Goal: Task Accomplishment & Management: Use online tool/utility

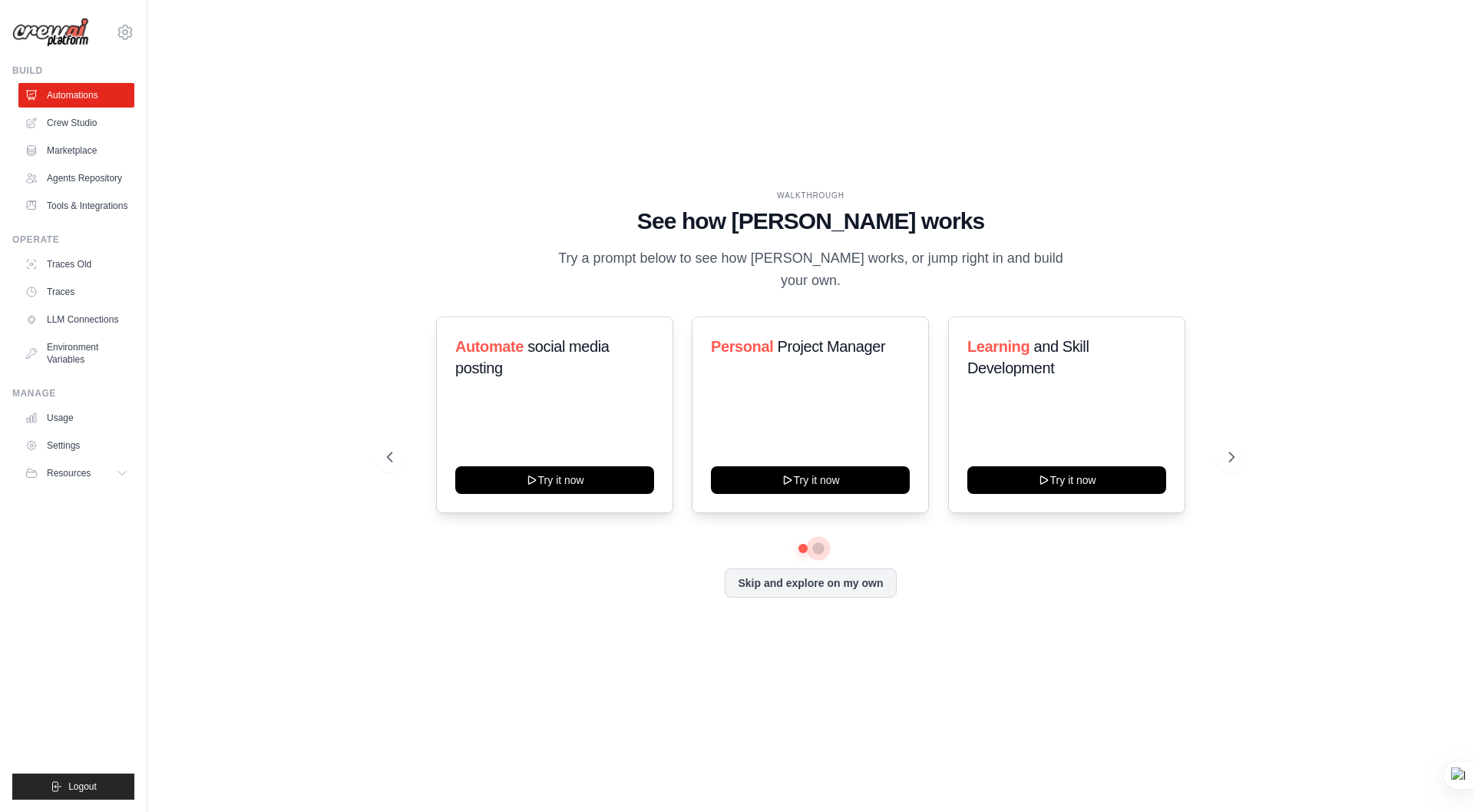
click at [820, 542] on button at bounding box center [818, 548] width 13 height 13
click at [1243, 444] on button at bounding box center [1232, 457] width 31 height 31
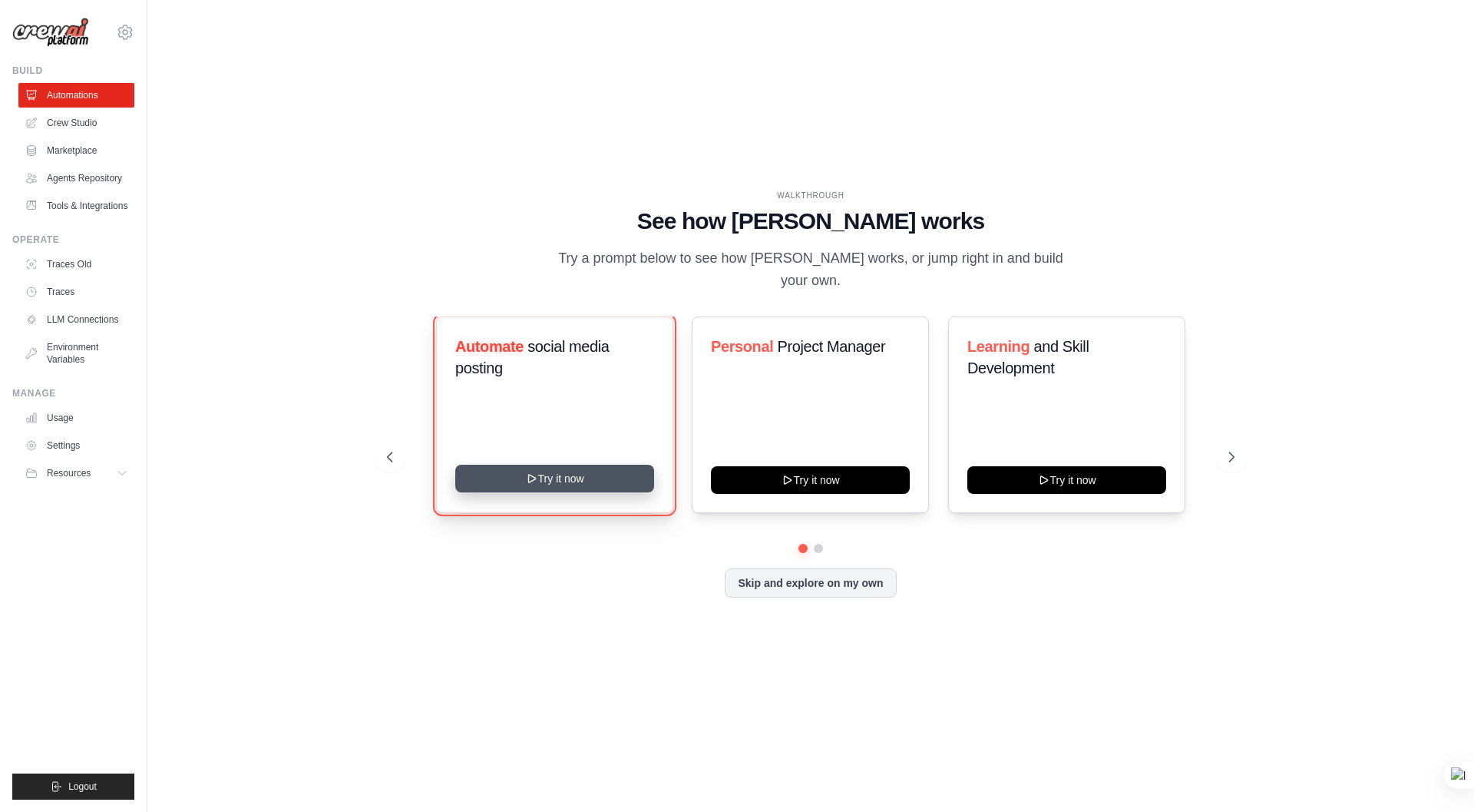
click at [560, 473] on button "Try it now" at bounding box center [554, 478] width 198 height 28
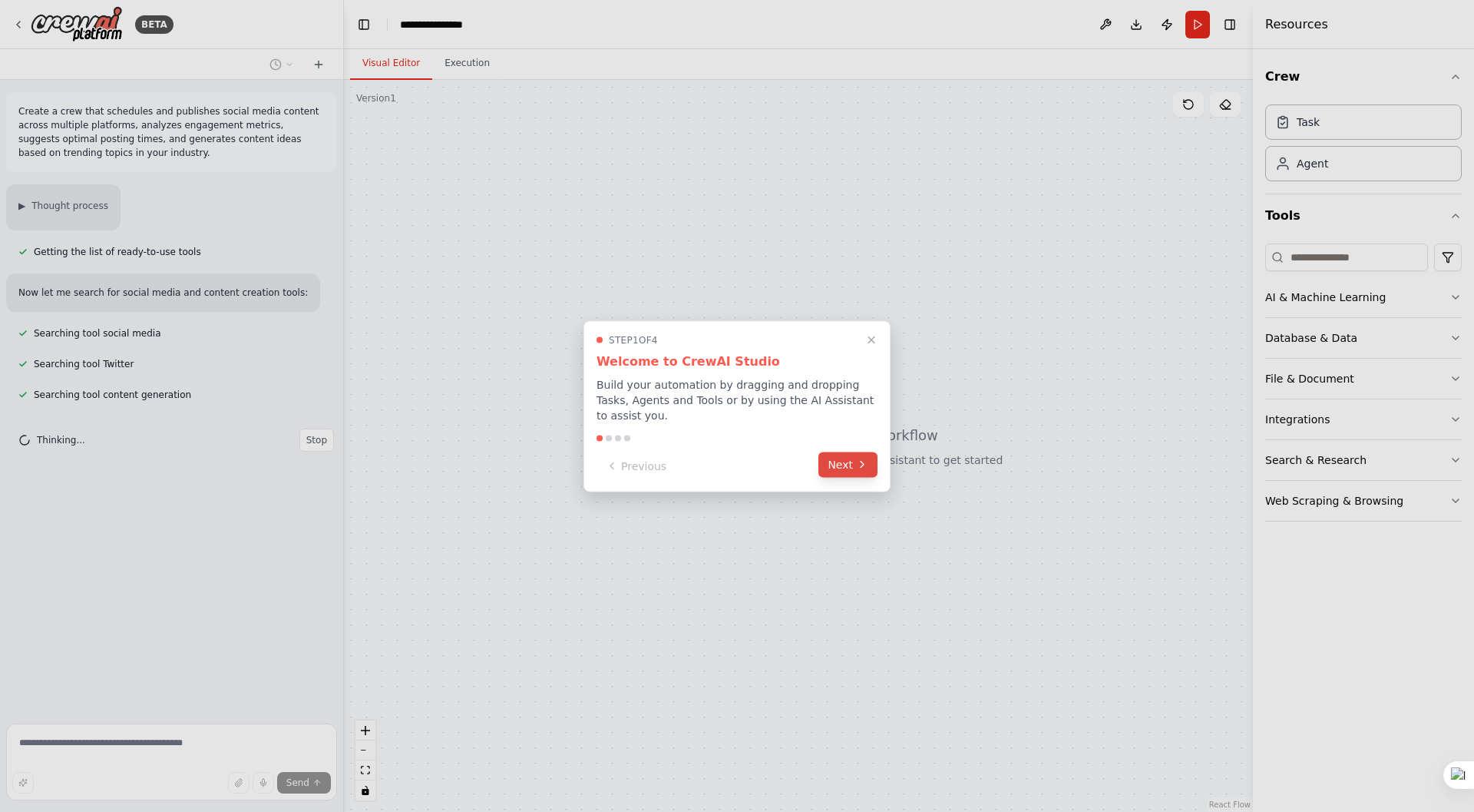
click at [849, 463] on button "Next" at bounding box center [848, 464] width 59 height 25
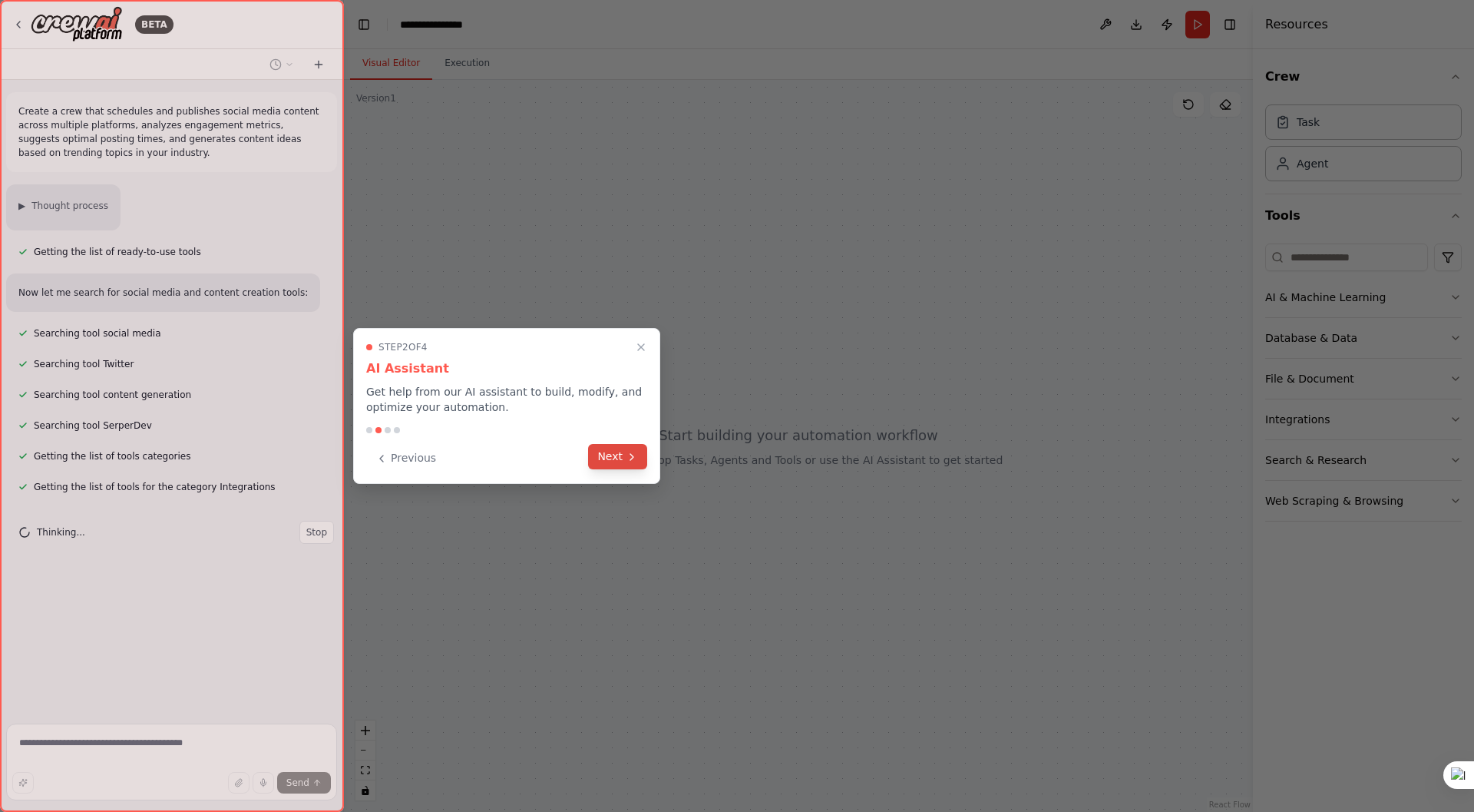
click at [613, 454] on button "Next" at bounding box center [617, 457] width 59 height 25
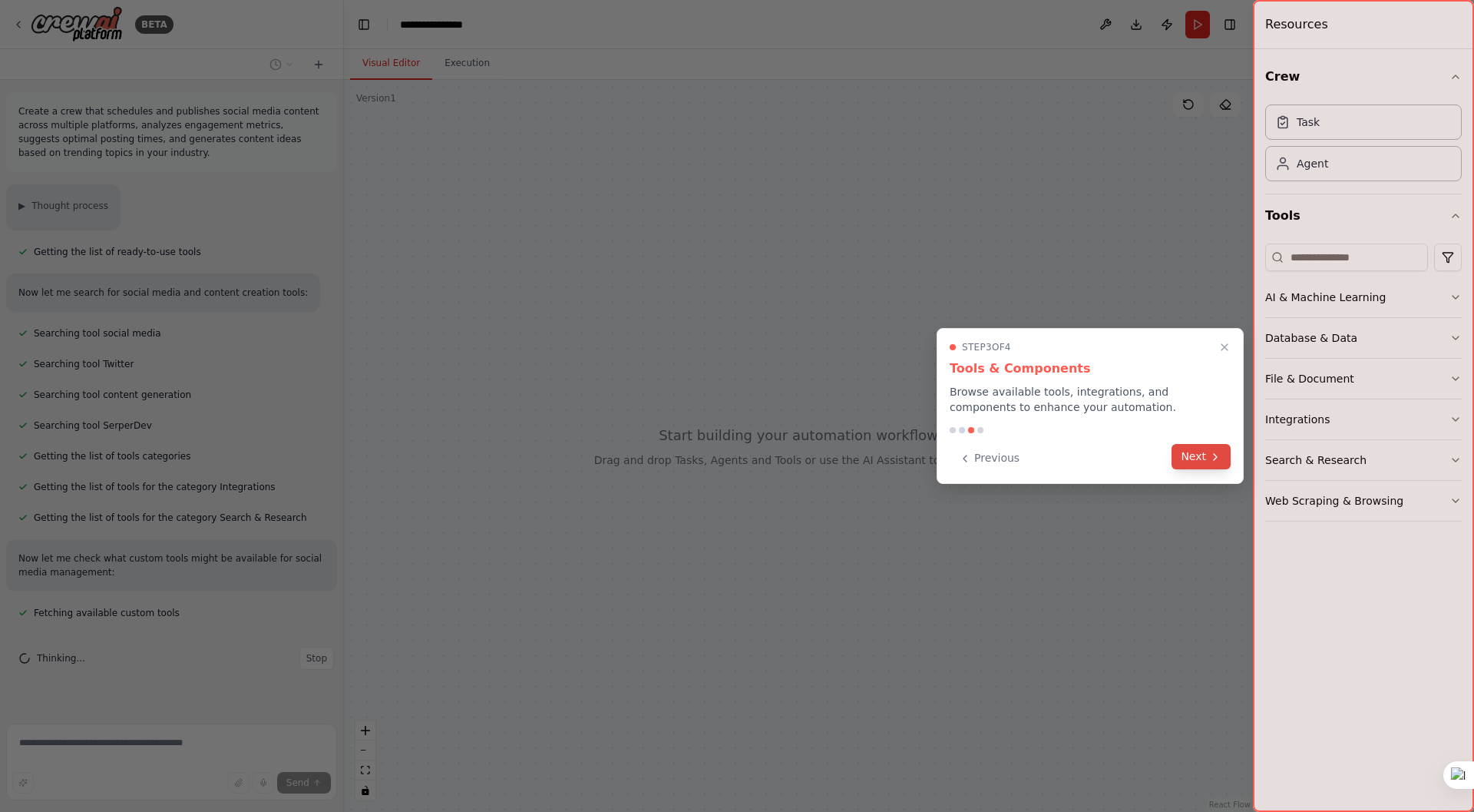
click at [1189, 456] on button "Next" at bounding box center [1201, 457] width 59 height 25
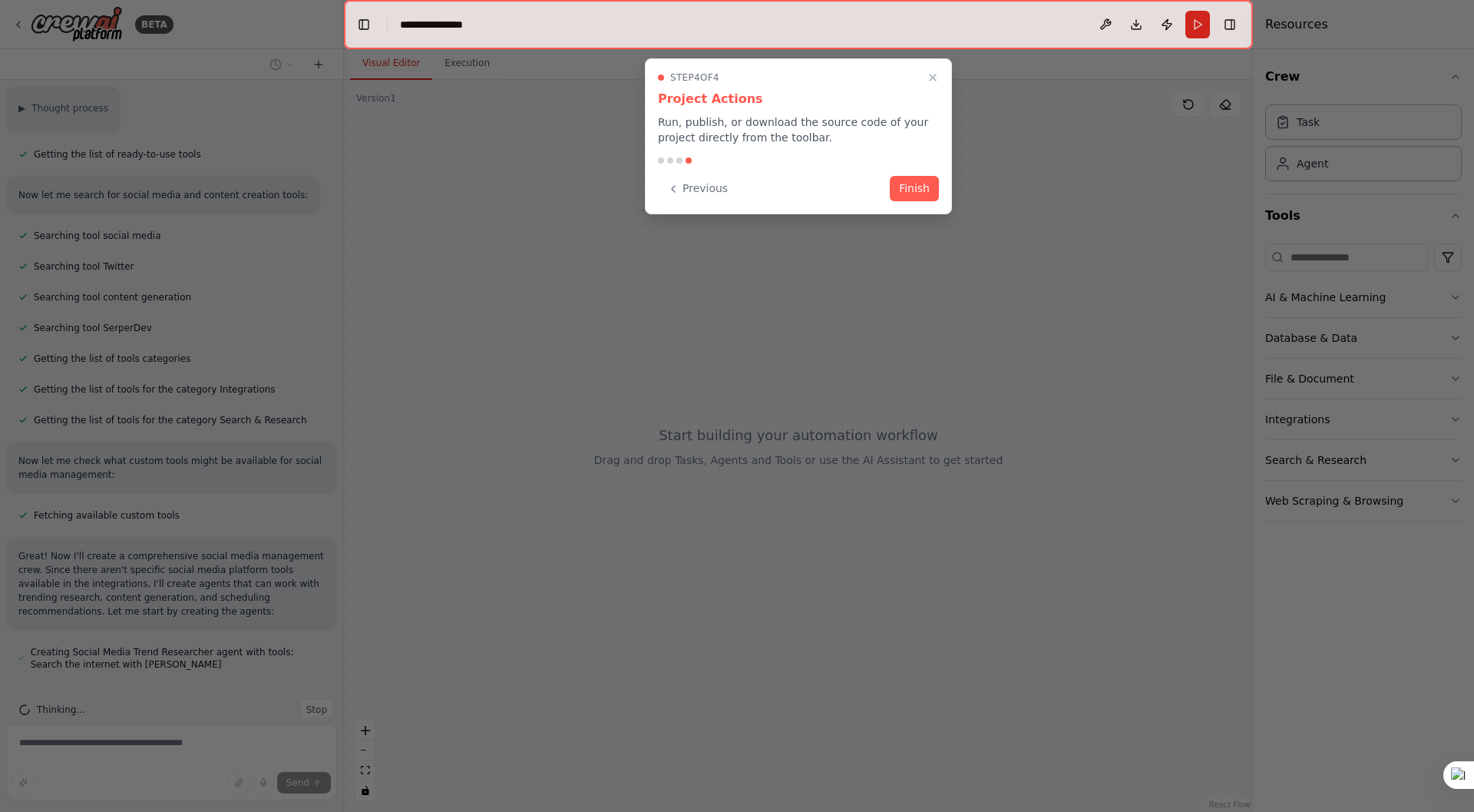
scroll to position [125, 0]
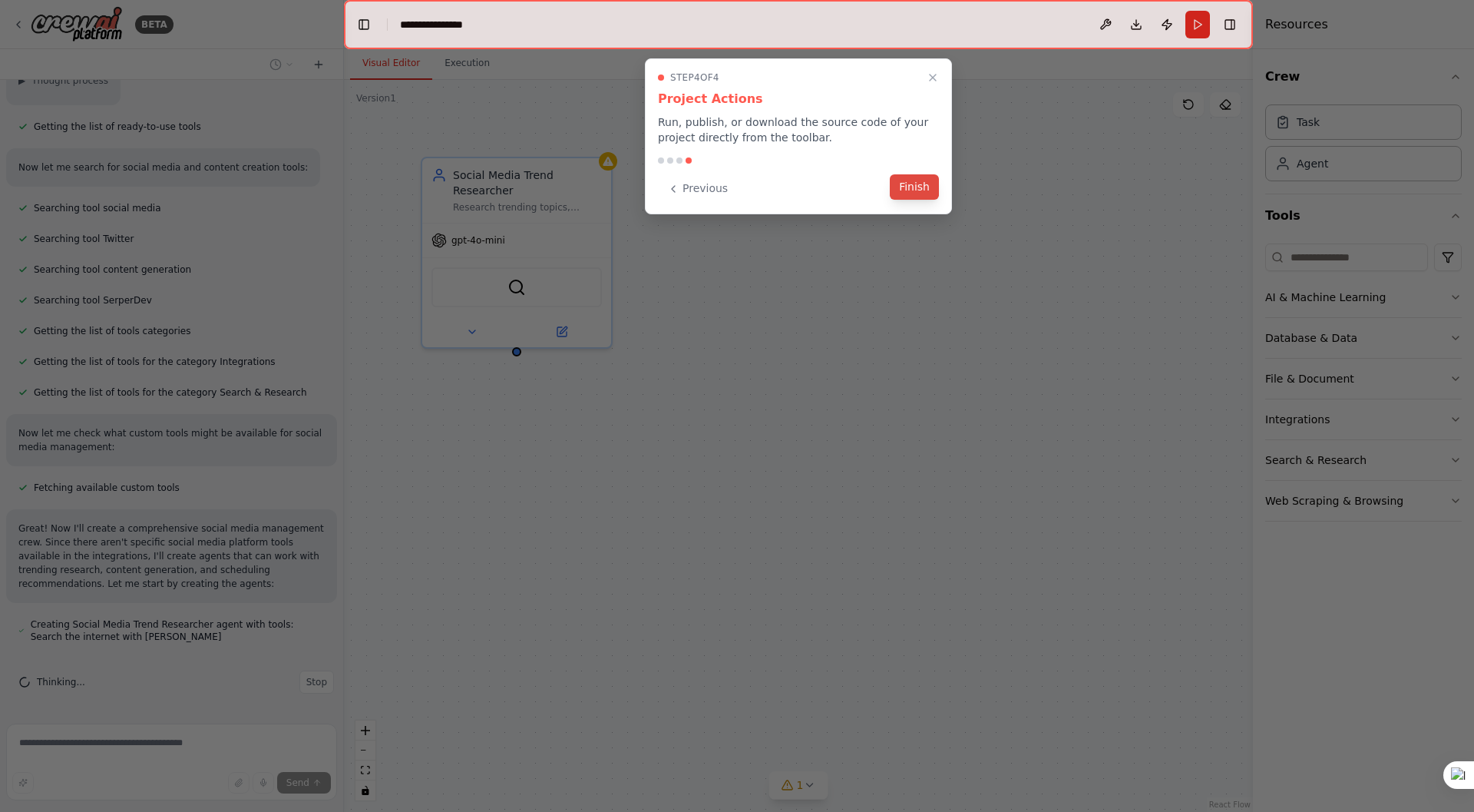
click at [914, 192] on button "Finish" at bounding box center [914, 187] width 49 height 25
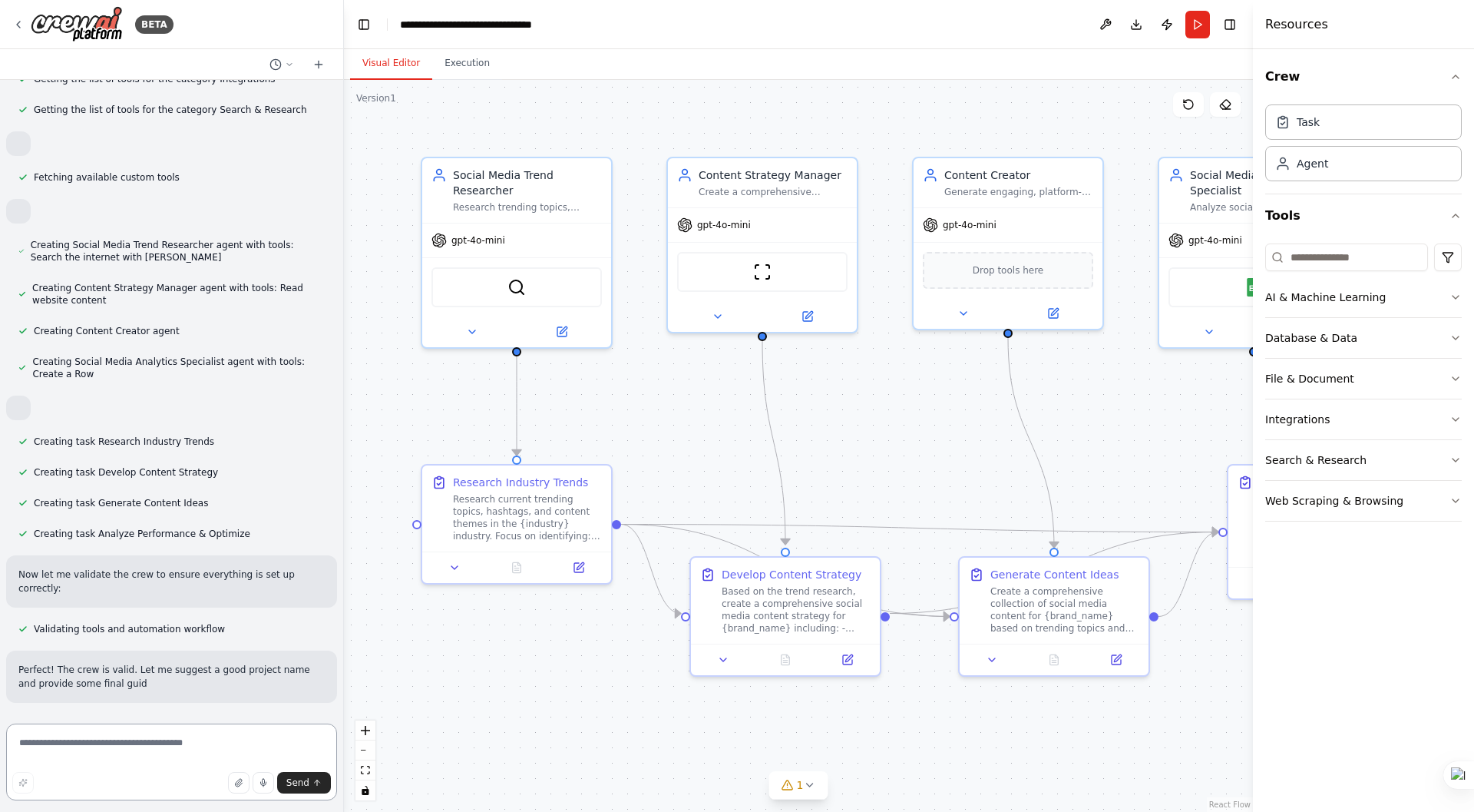
scroll to position [407, 0]
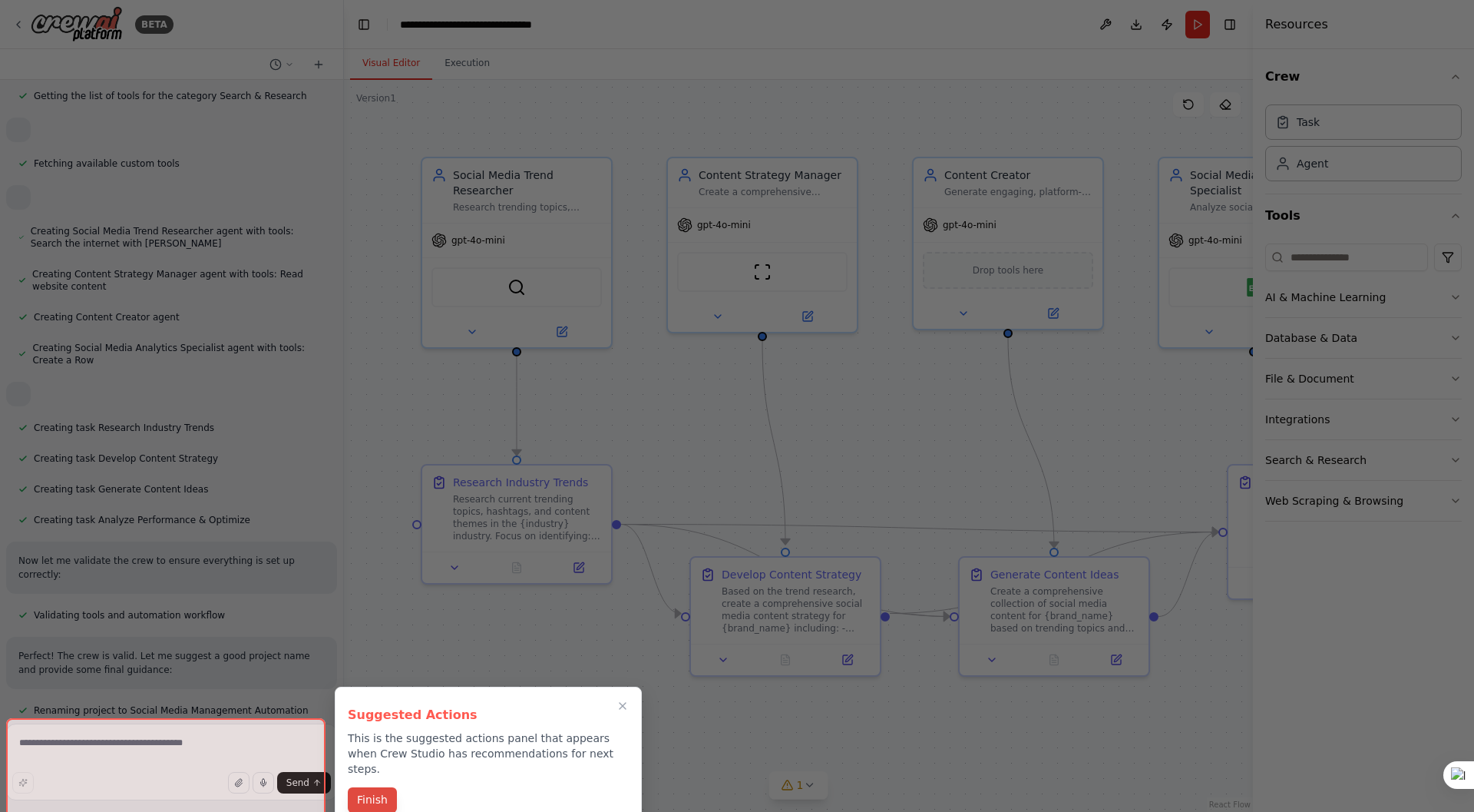
click at [370, 787] on button "Finish" at bounding box center [372, 799] width 49 height 25
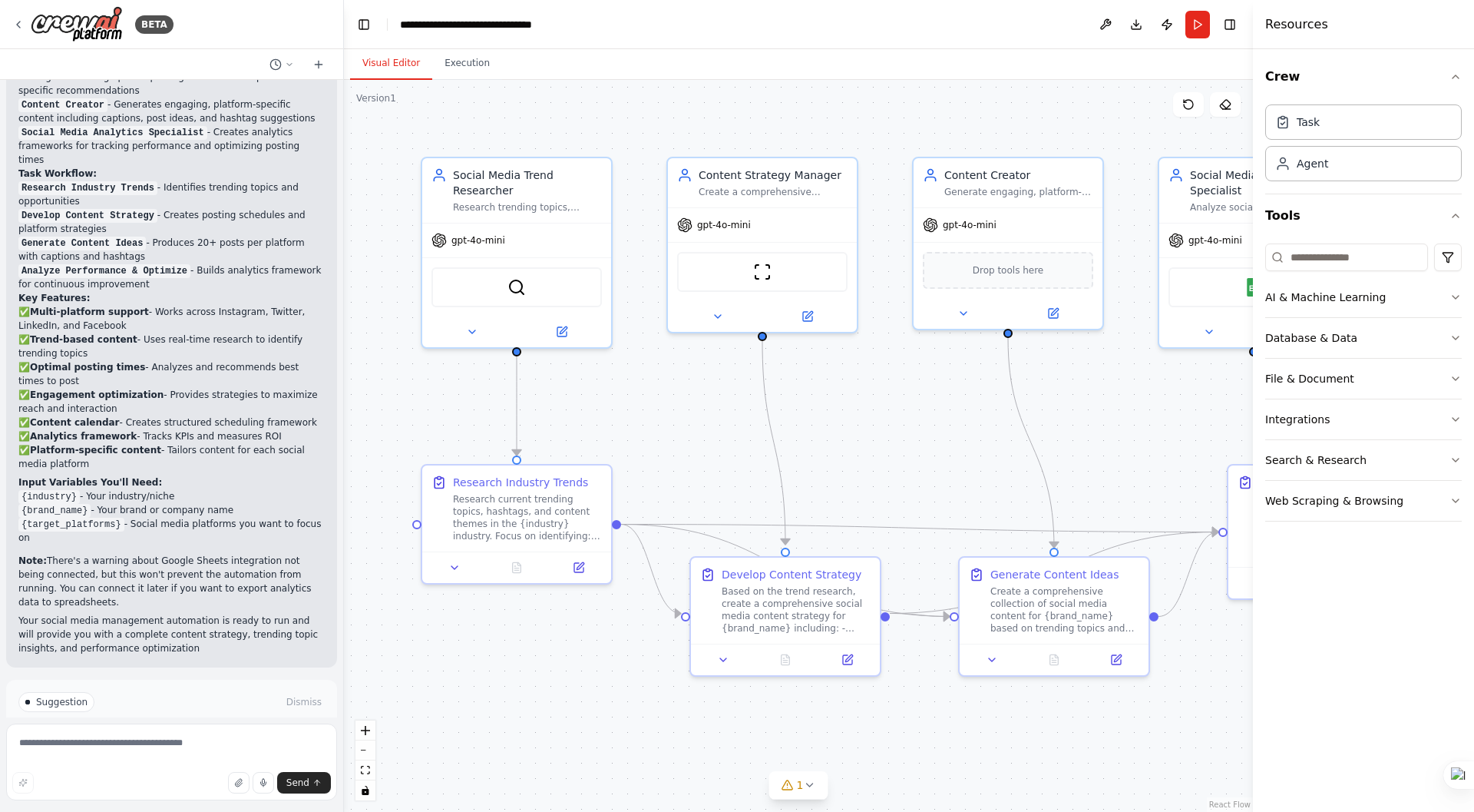
scroll to position [1214, 0]
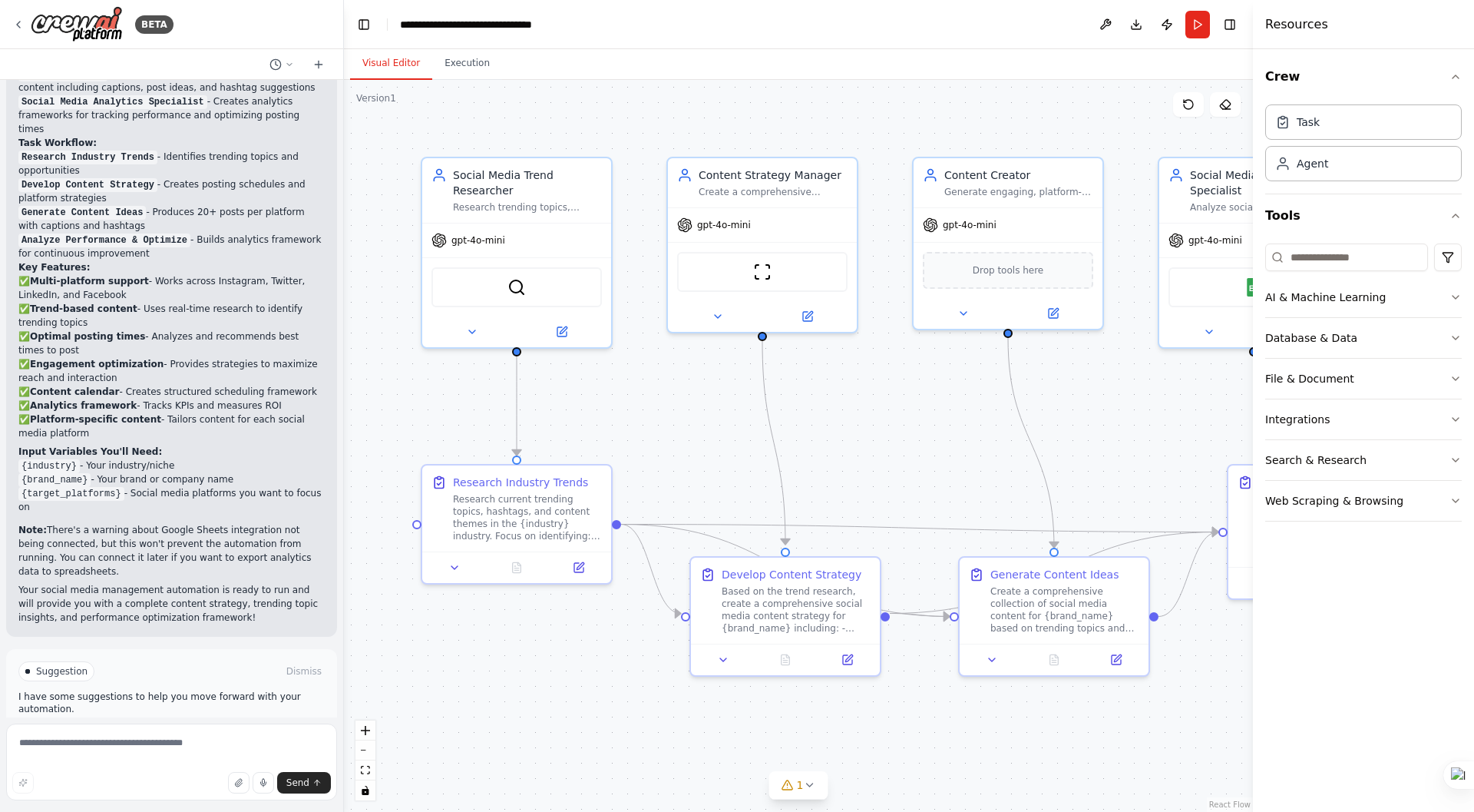
click at [1181, 59] on div "Visual Editor Execution" at bounding box center [797, 65] width 909 height 31
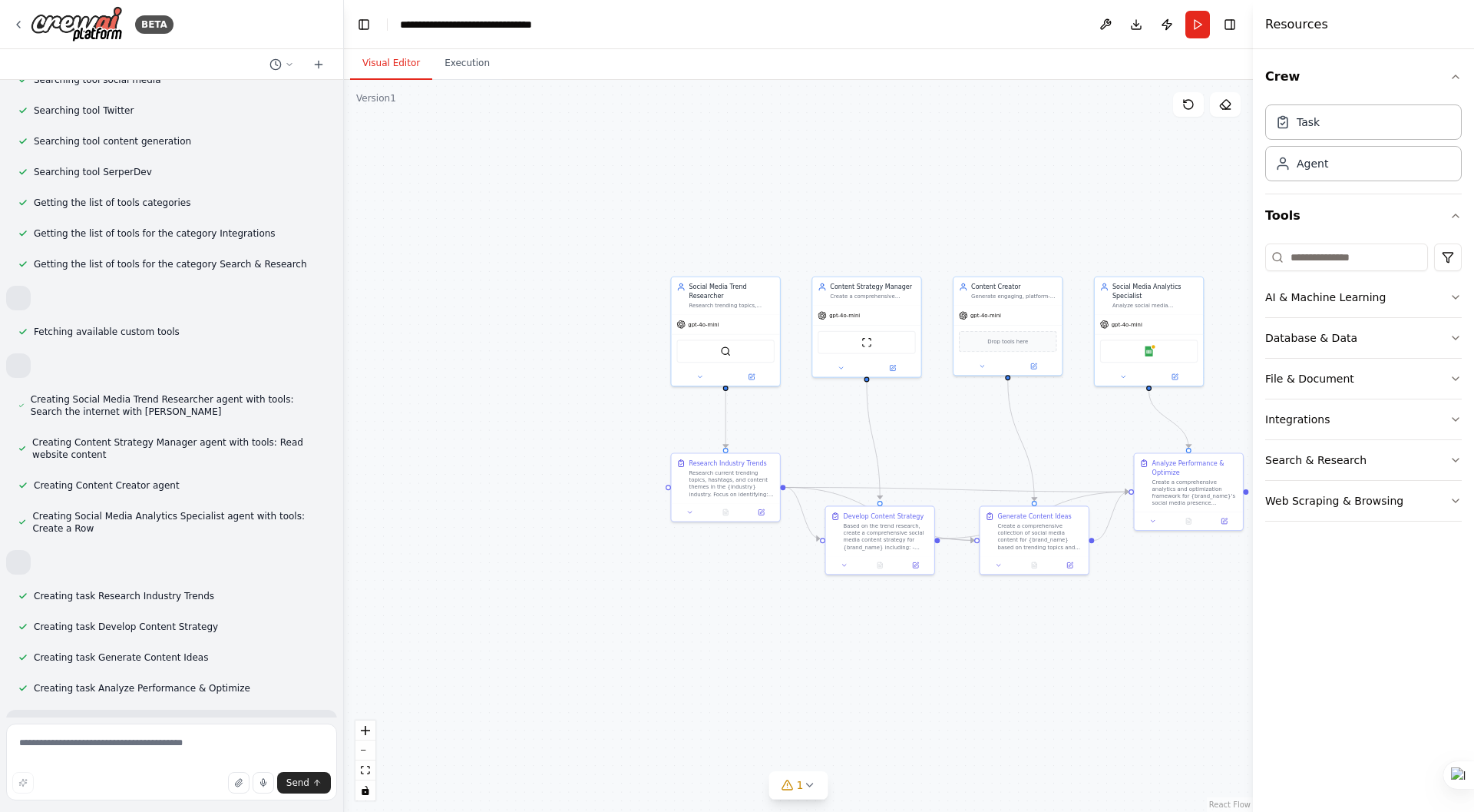
scroll to position [0, 0]
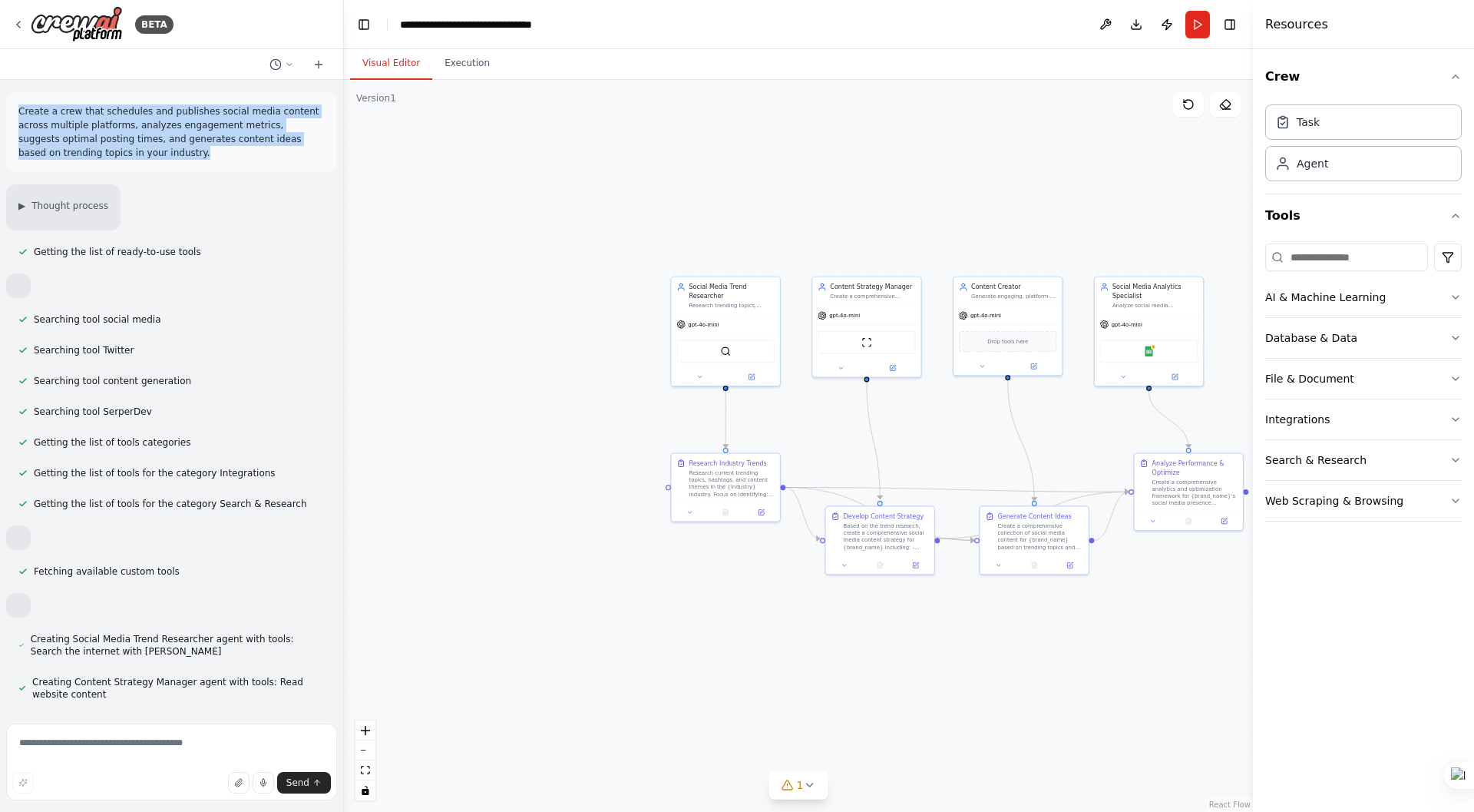
drag, startPoint x: 18, startPoint y: 108, endPoint x: 104, endPoint y: 146, distance: 94.0
click at [104, 146] on p "Create a crew that schedules and publishes social media content across multiple…" at bounding box center [171, 132] width 307 height 55
drag, startPoint x: 104, startPoint y: 146, endPoint x: 50, endPoint y: 126, distance: 57.6
copy p "Create a crew that schedules and publishes social media content across multiple…"
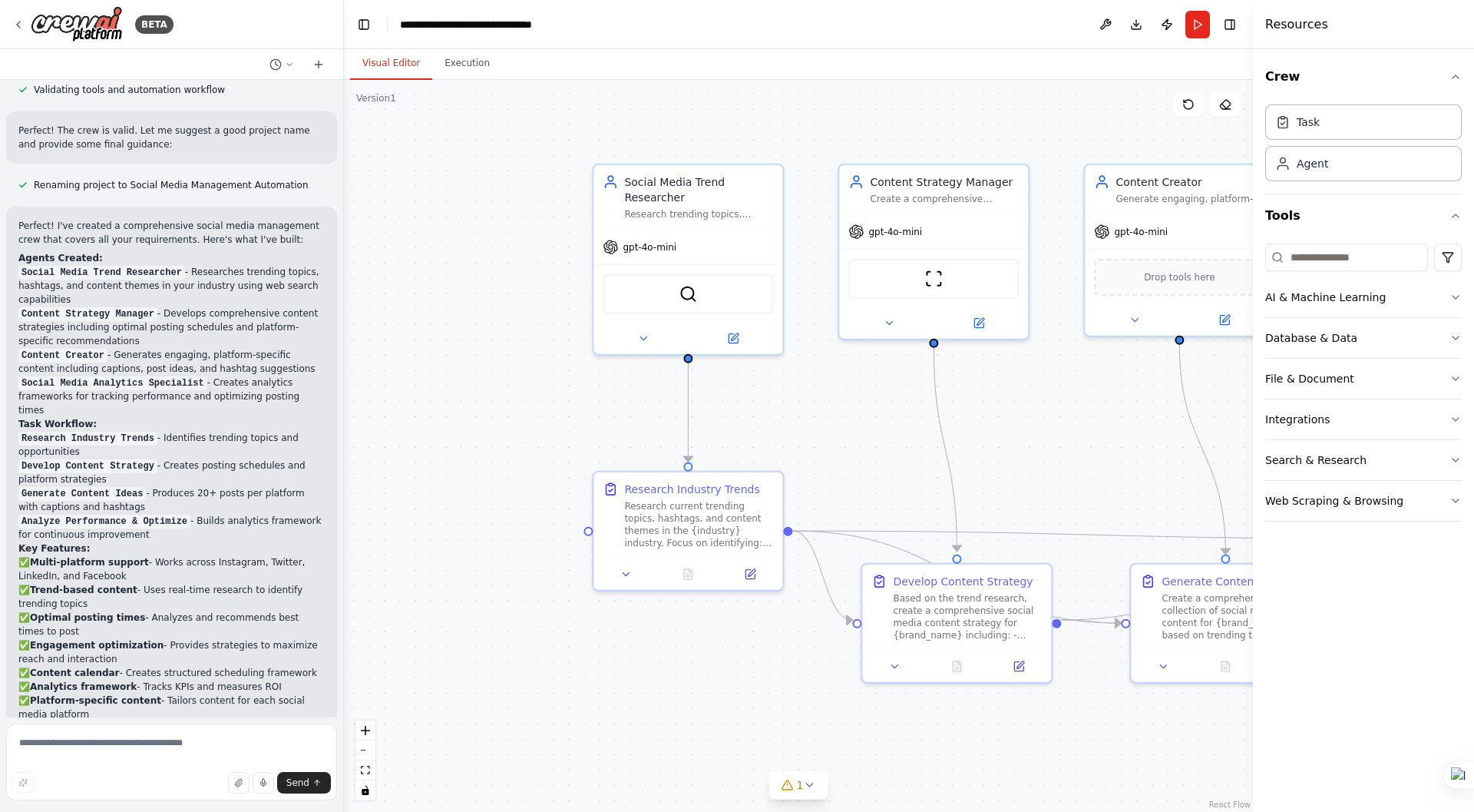
scroll to position [1214, 0]
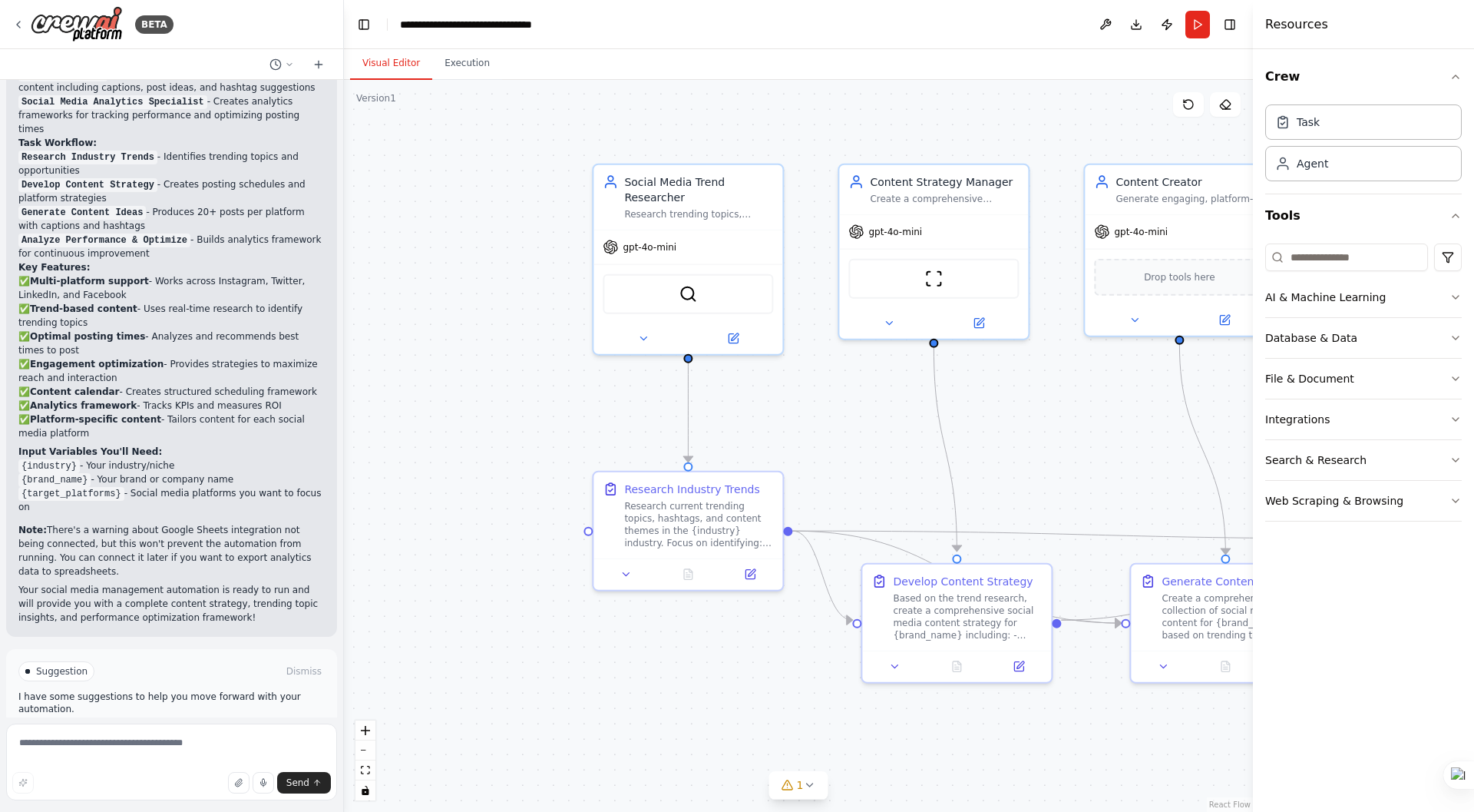
click at [165, 730] on span "Run Automation" at bounding box center [178, 736] width 75 height 13
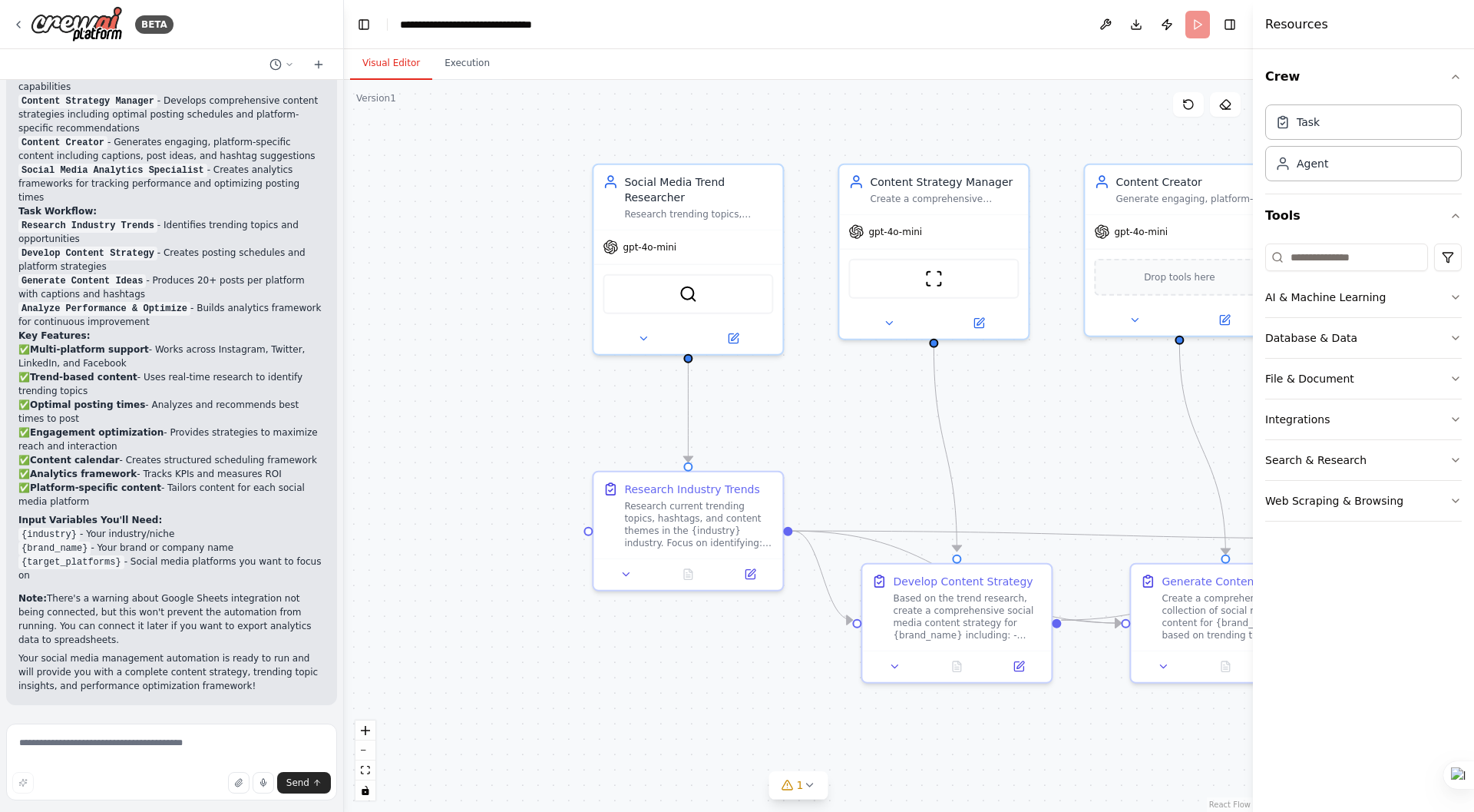
scroll to position [1090, 0]
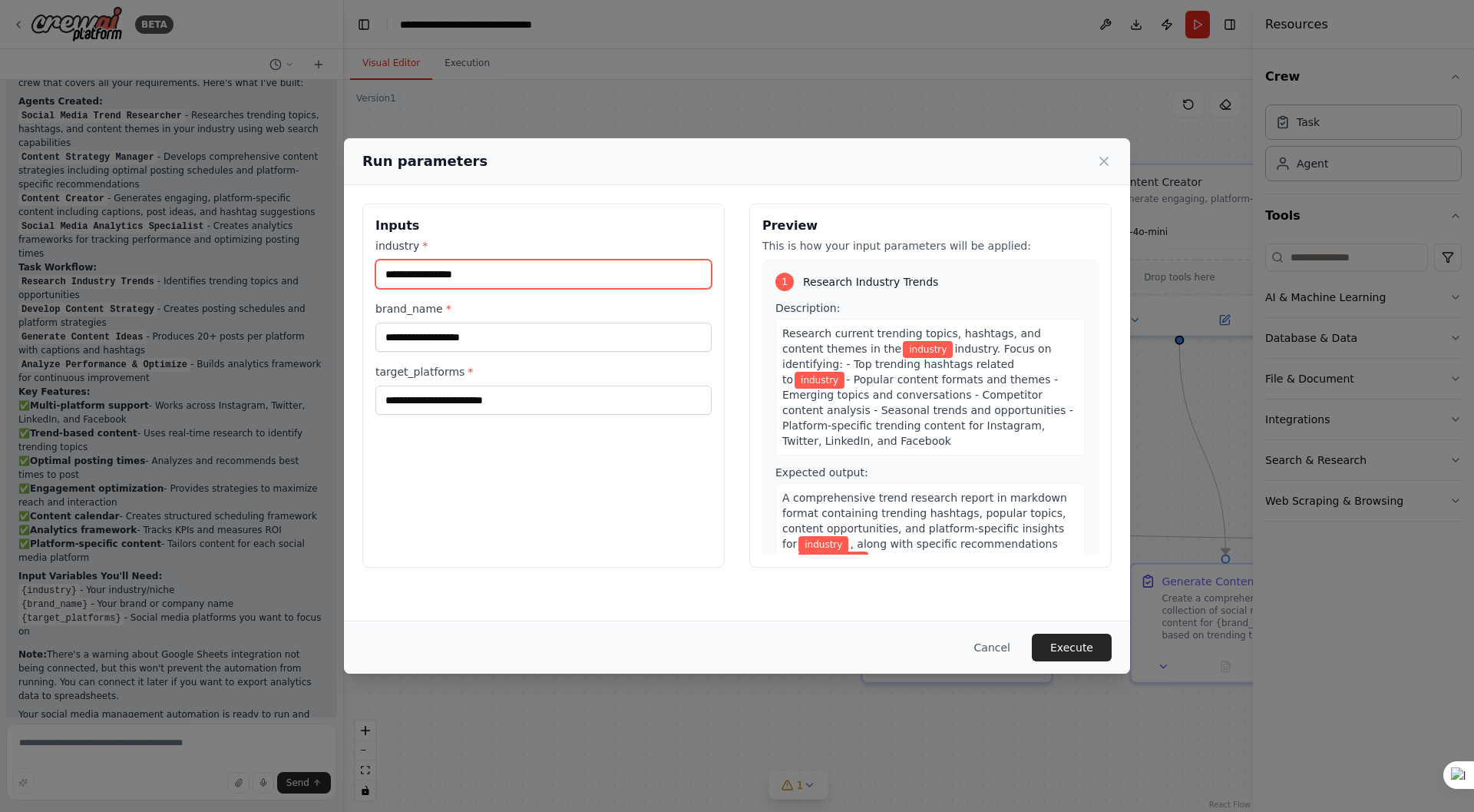
click at [455, 279] on input "industry *" at bounding box center [543, 274] width 336 height 29
drag, startPoint x: 378, startPoint y: 243, endPoint x: 429, endPoint y: 247, distance: 51.2
click at [429, 247] on div "Inputs industry * brand_name * target_platforms *" at bounding box center [543, 385] width 362 height 364
click at [422, 338] on input "brand_name *" at bounding box center [543, 337] width 336 height 29
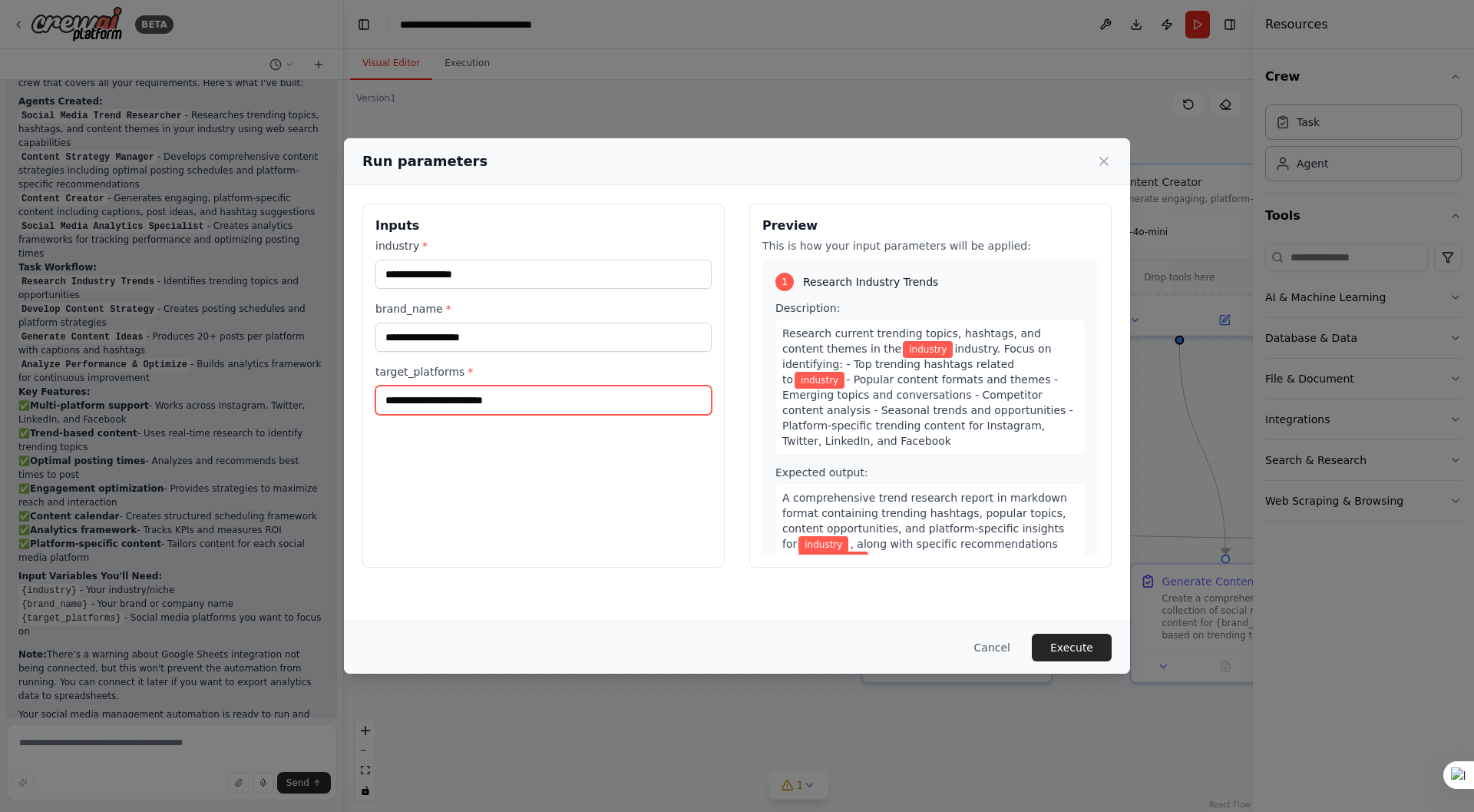
click at [400, 407] on input "target_platforms *" at bounding box center [543, 400] width 336 height 29
click at [467, 403] on input "target_platforms *" at bounding box center [543, 400] width 336 height 29
click at [442, 339] on input "brand_name *" at bounding box center [543, 337] width 336 height 29
click at [442, 400] on input "target_platforms *" at bounding box center [543, 400] width 336 height 29
drag, startPoint x: 499, startPoint y: 401, endPoint x: 402, endPoint y: 397, distance: 97.1
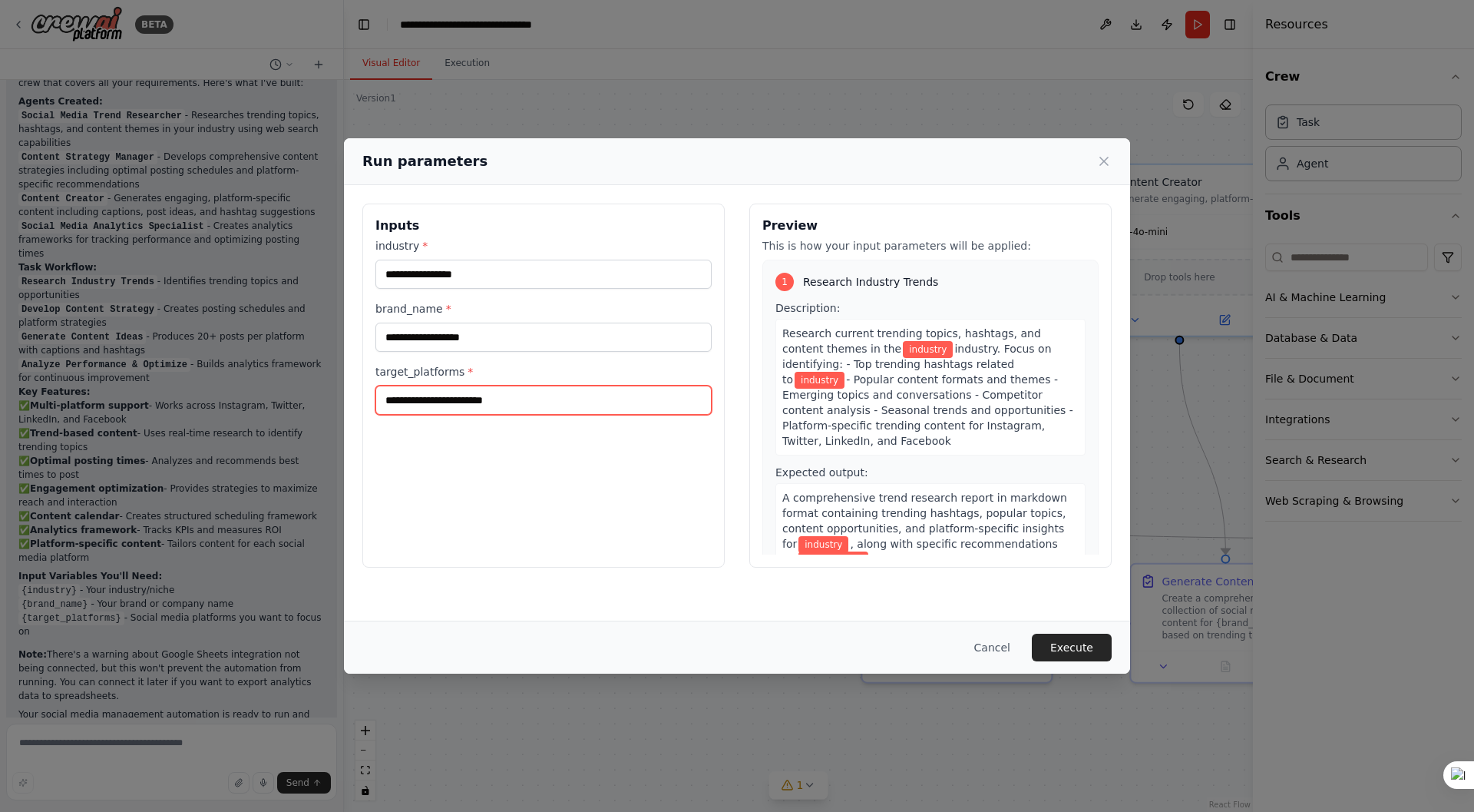
click at [402, 397] on input "target_platforms *" at bounding box center [543, 400] width 336 height 29
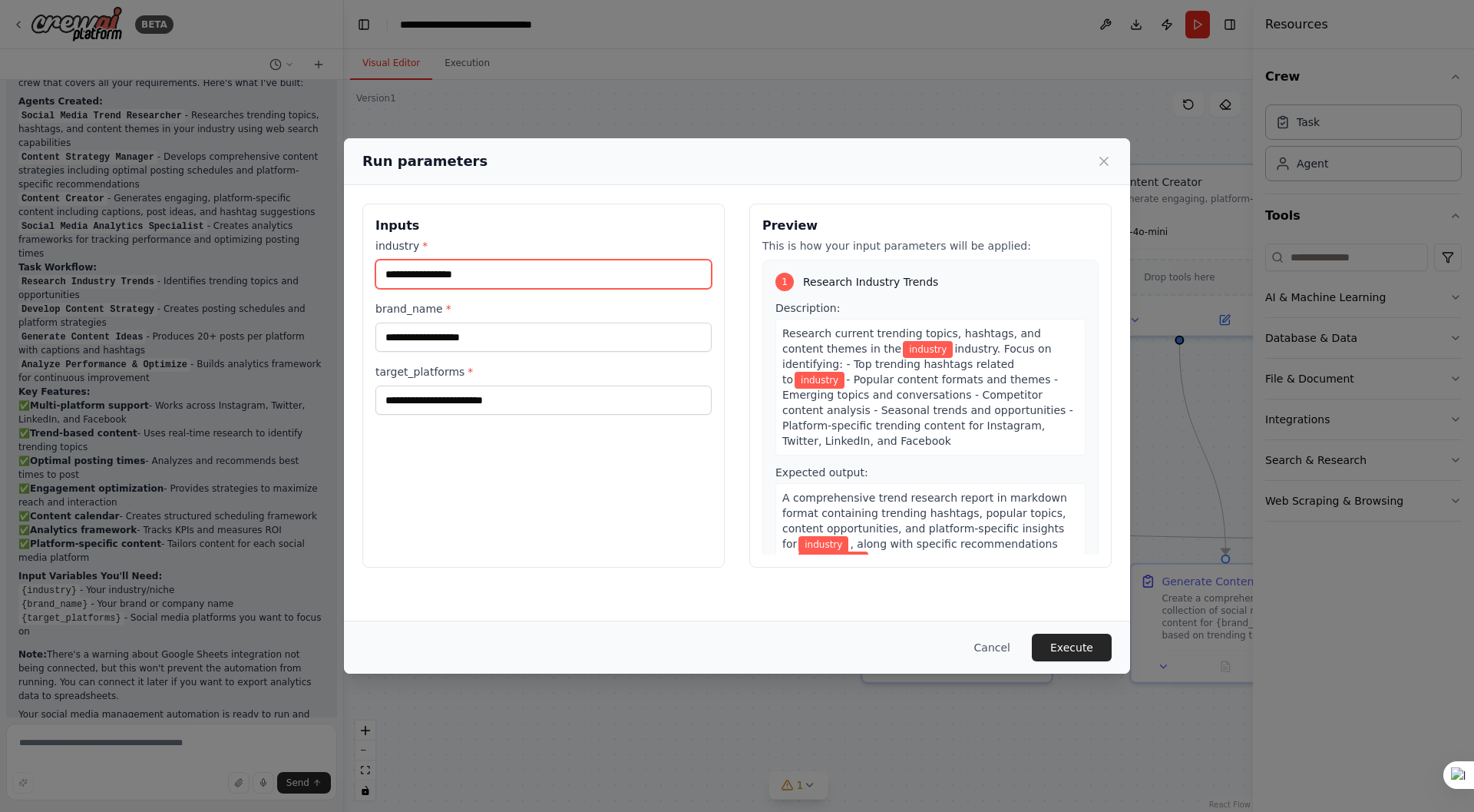
paste input "**********"
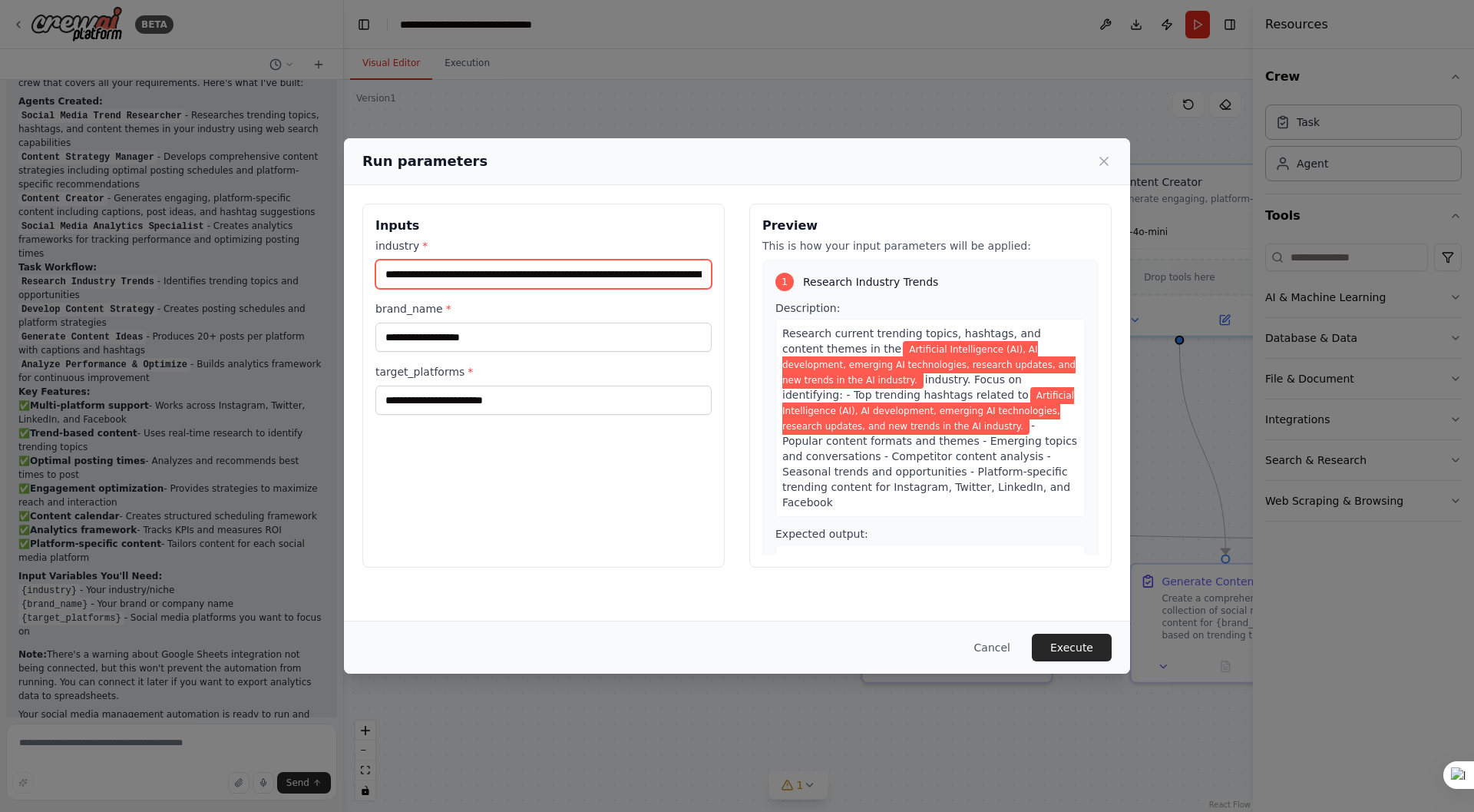
scroll to position [0, 257]
type input "**********"
click at [417, 341] on input "brand_name *" at bounding box center [543, 337] width 336 height 29
type input "******"
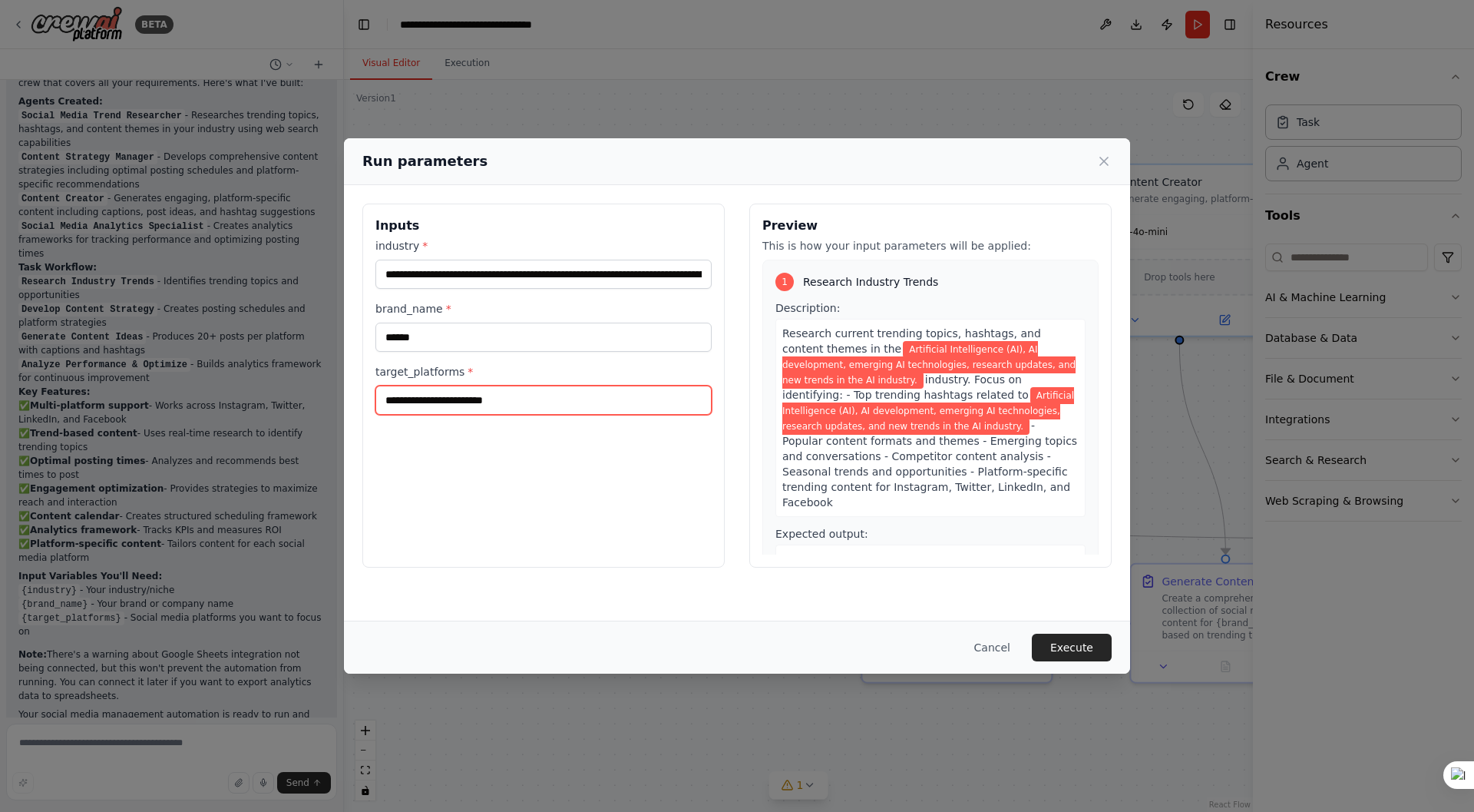
click at [448, 406] on input "target_platforms *" at bounding box center [543, 400] width 336 height 29
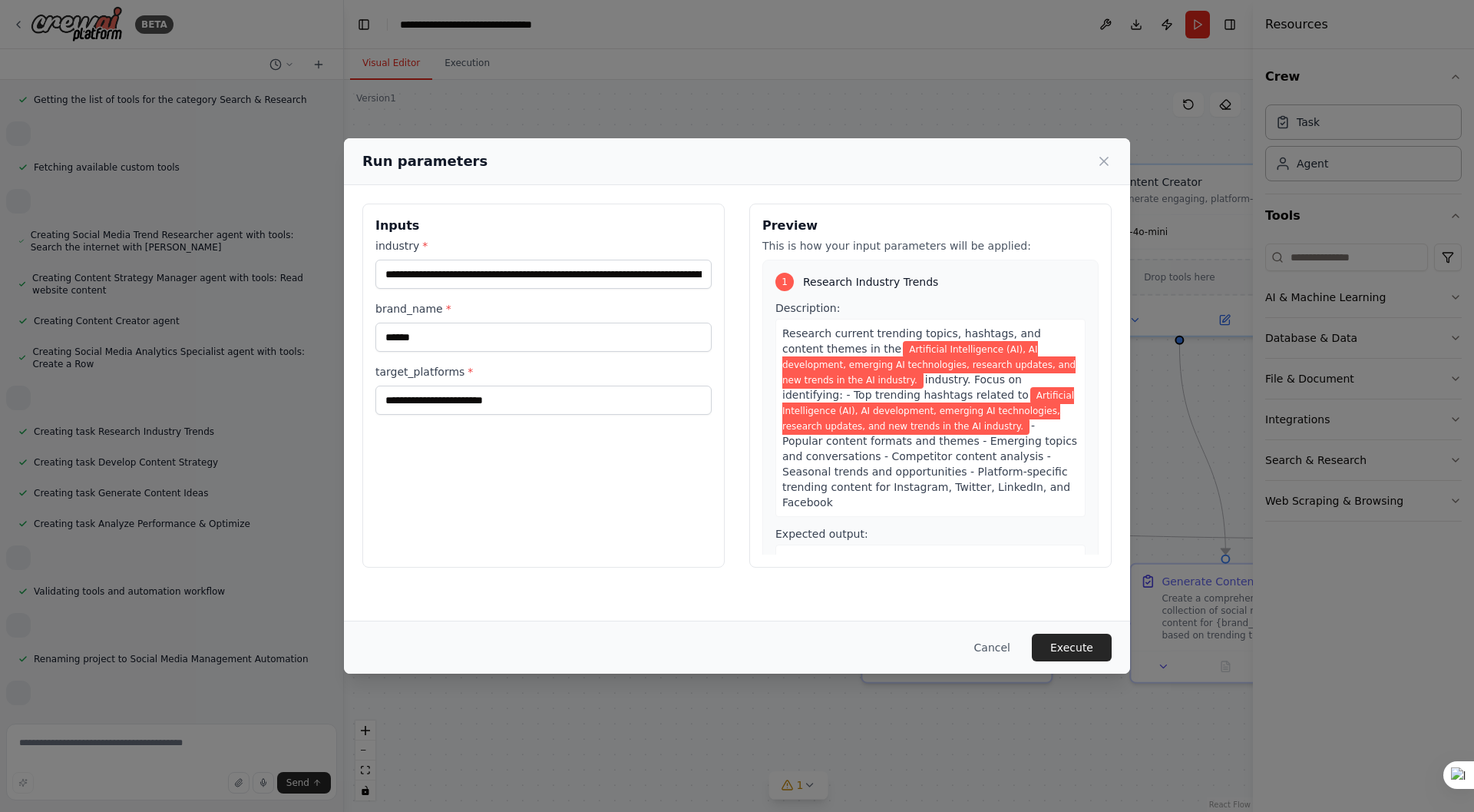
scroll to position [404, 0]
paste input "**********"
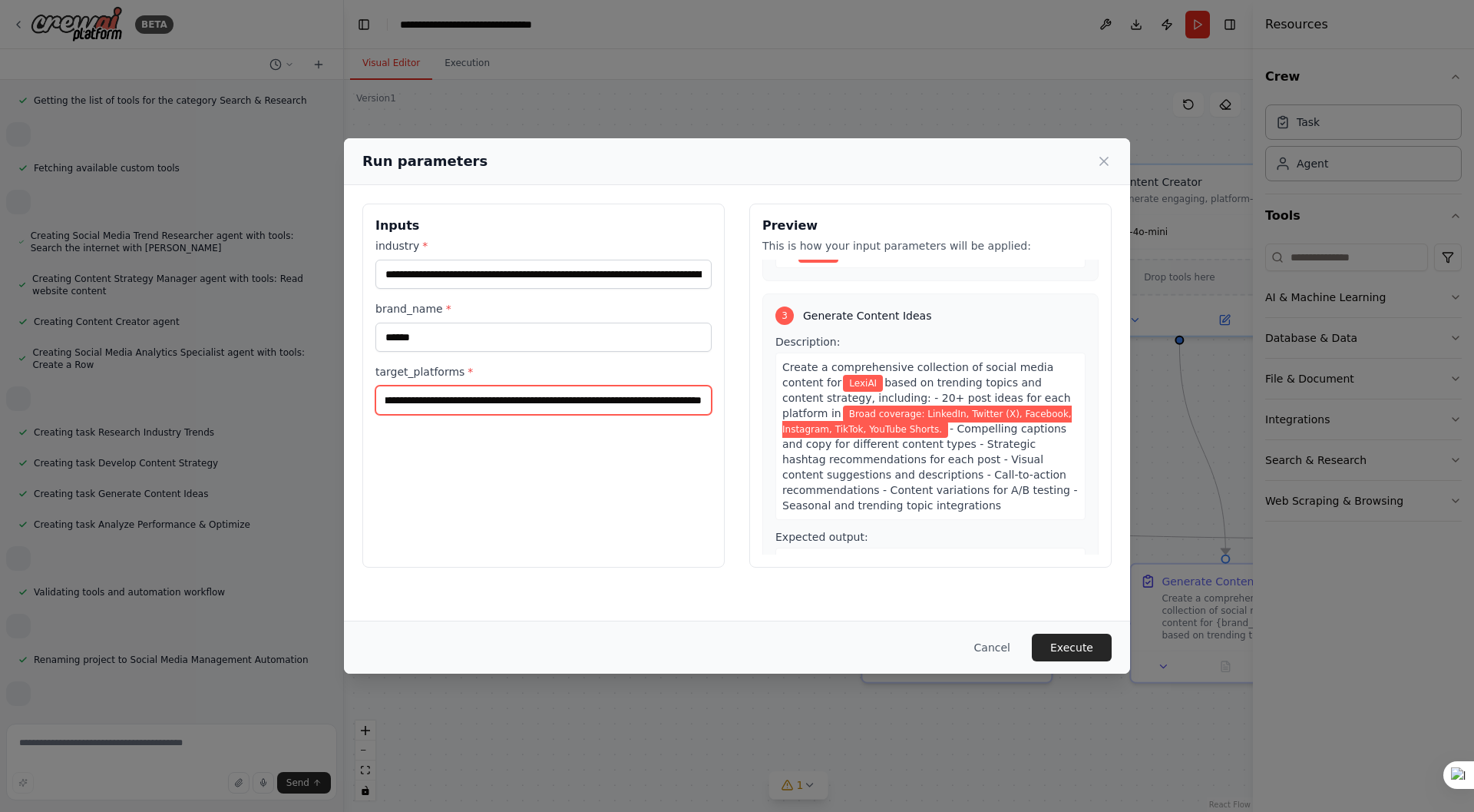
scroll to position [998, 0]
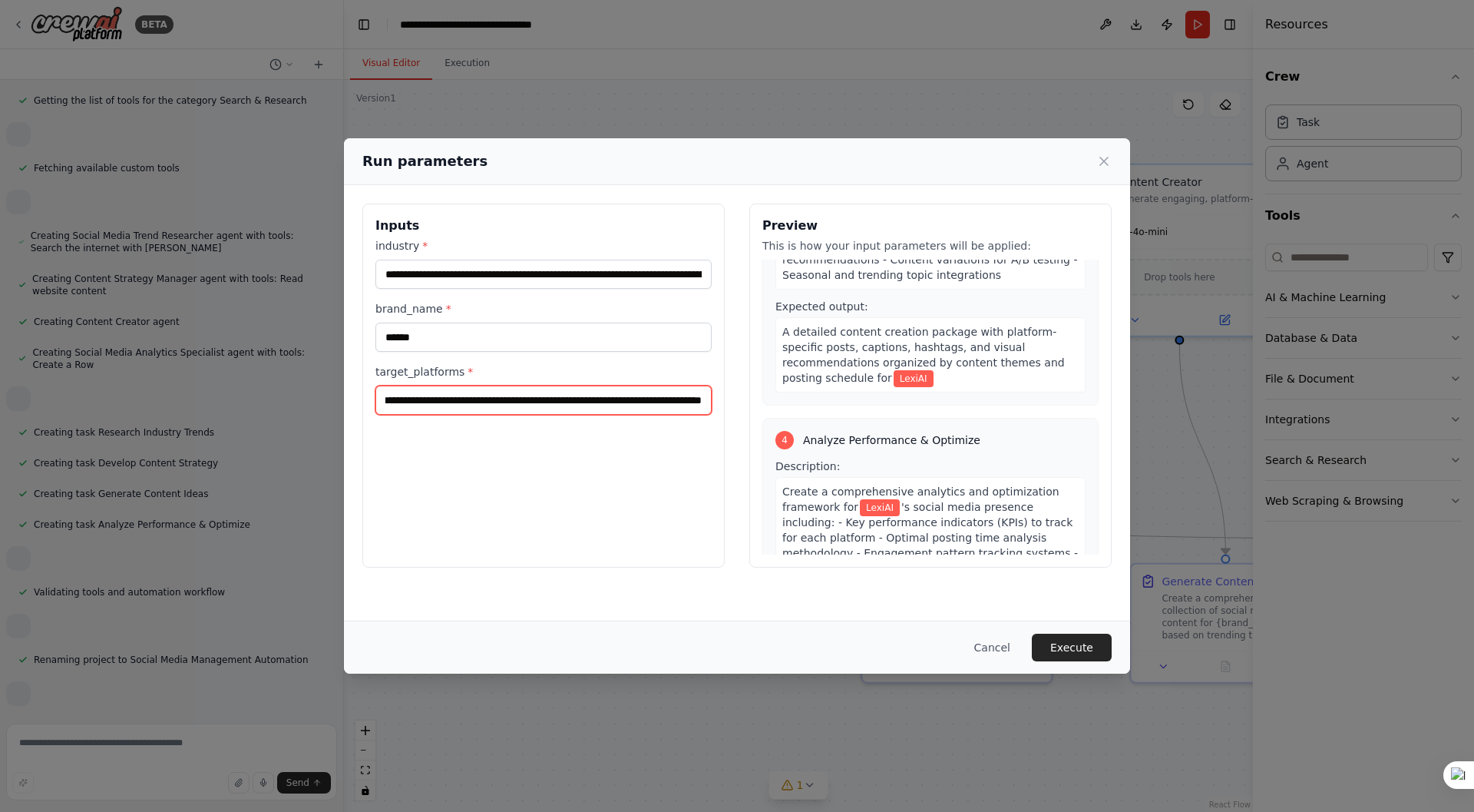
type input "**********"
click at [1083, 648] on button "Execute" at bounding box center [1071, 647] width 80 height 28
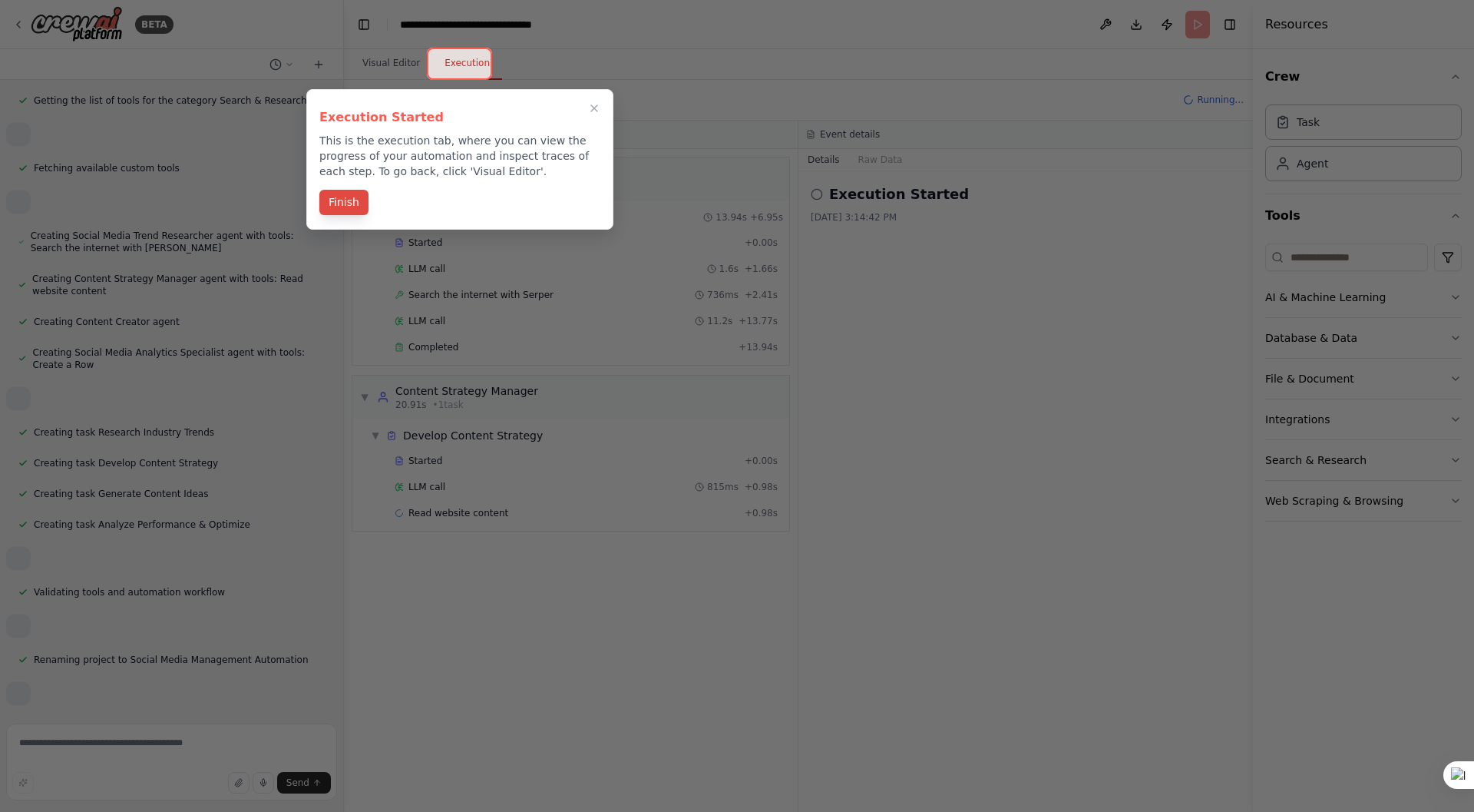
click at [347, 199] on button "Finish" at bounding box center [344, 202] width 49 height 25
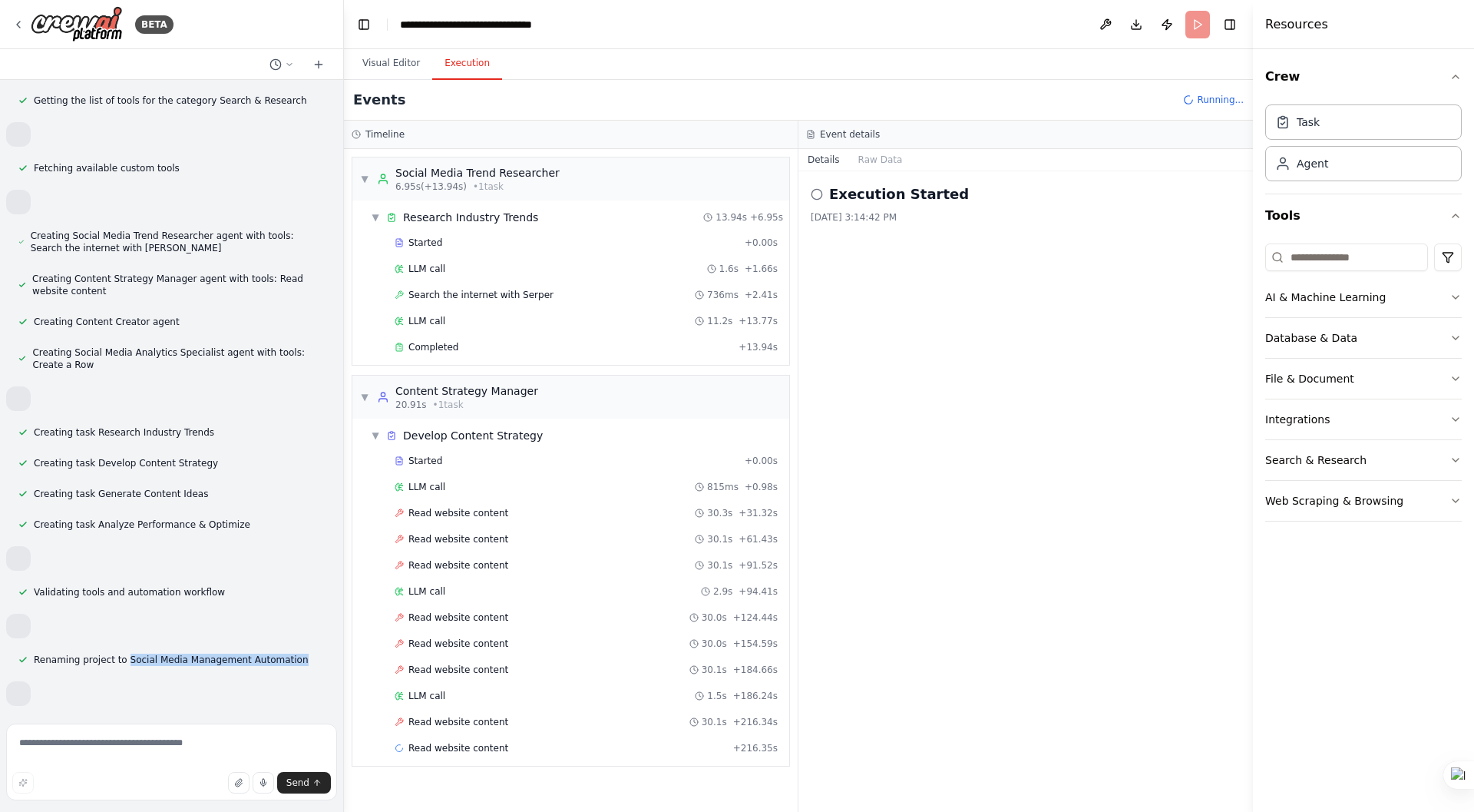
drag, startPoint x: 121, startPoint y: 656, endPoint x: 280, endPoint y: 656, distance: 159.0
click at [280, 656] on div "Renaming project to Social Media Management Automation" at bounding box center [163, 659] width 315 height 18
drag, startPoint x: 280, startPoint y: 656, endPoint x: 260, endPoint y: 657, distance: 20.0
copy span "Social Media Management Automation"
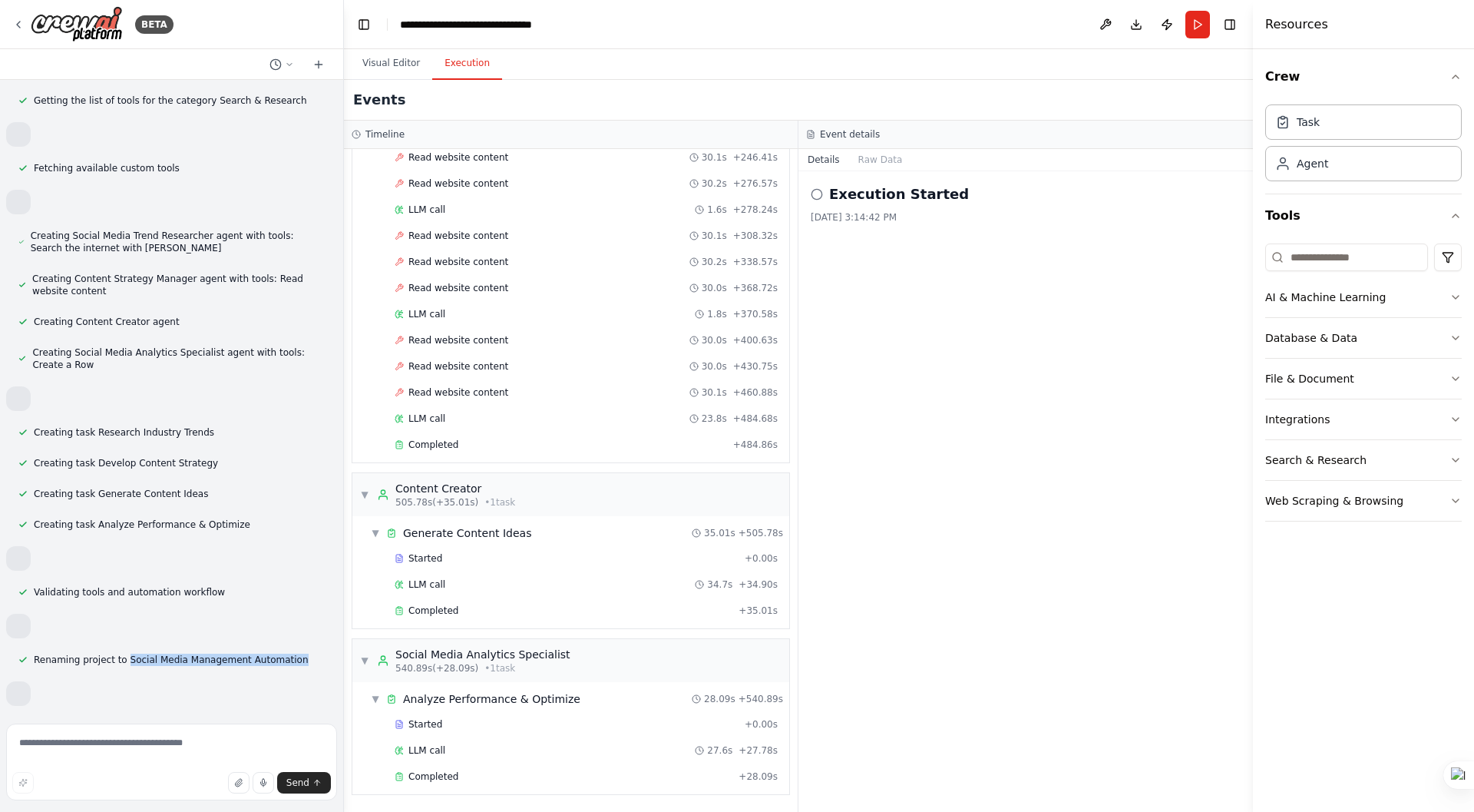
scroll to position [527, 0]
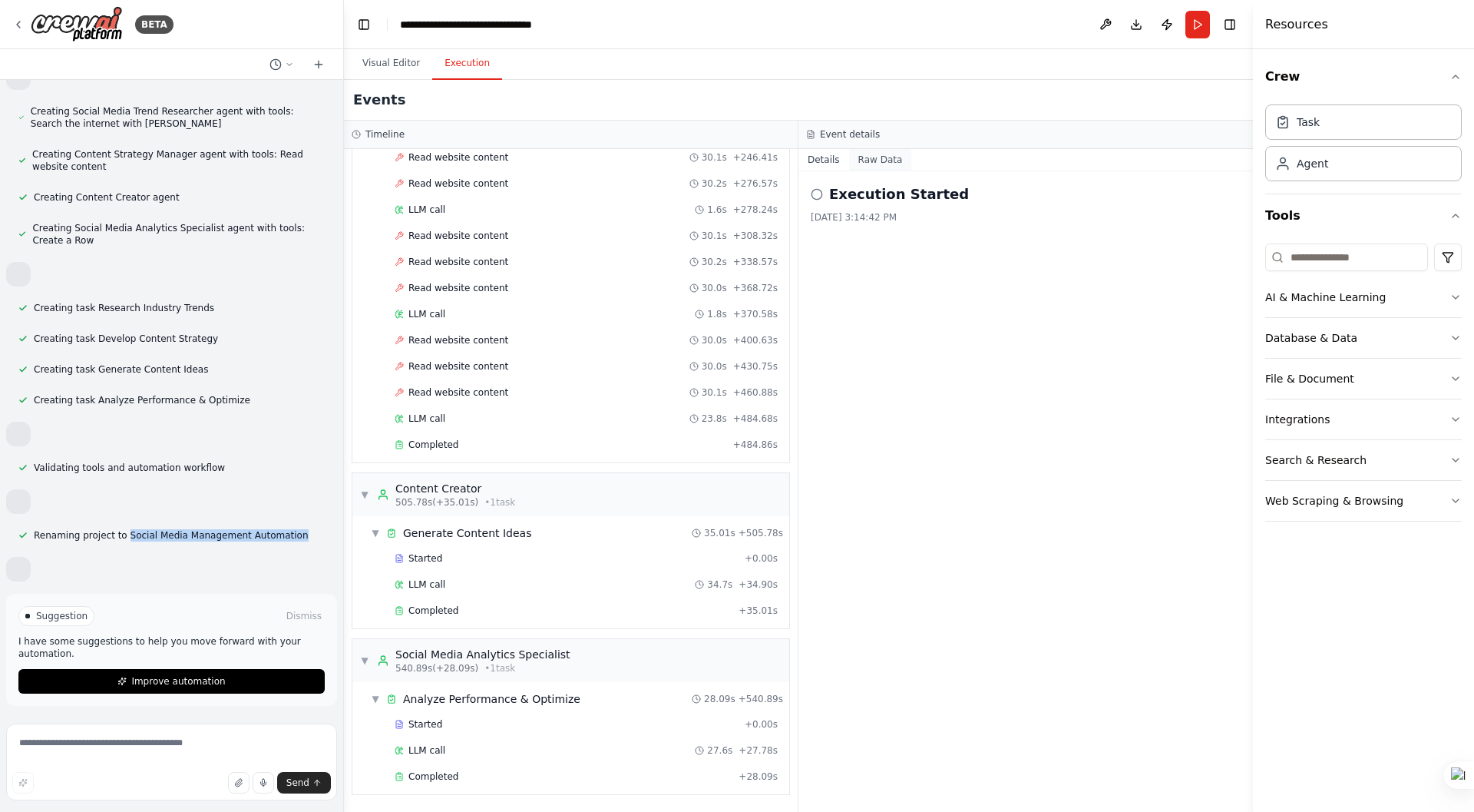
click at [877, 158] on button "Raw Data" at bounding box center [880, 160] width 63 height 21
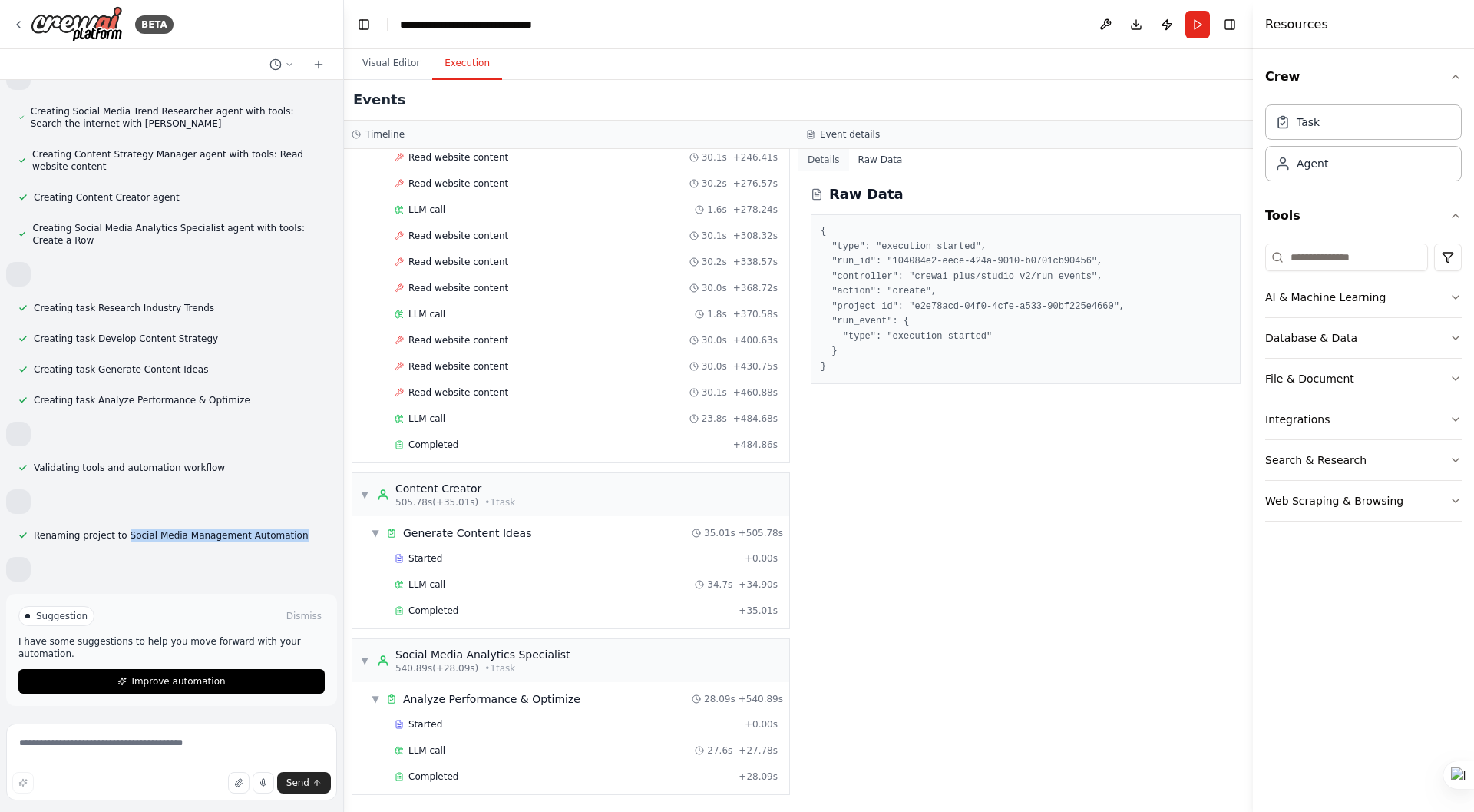
click at [822, 162] on button "Details" at bounding box center [824, 160] width 50 height 21
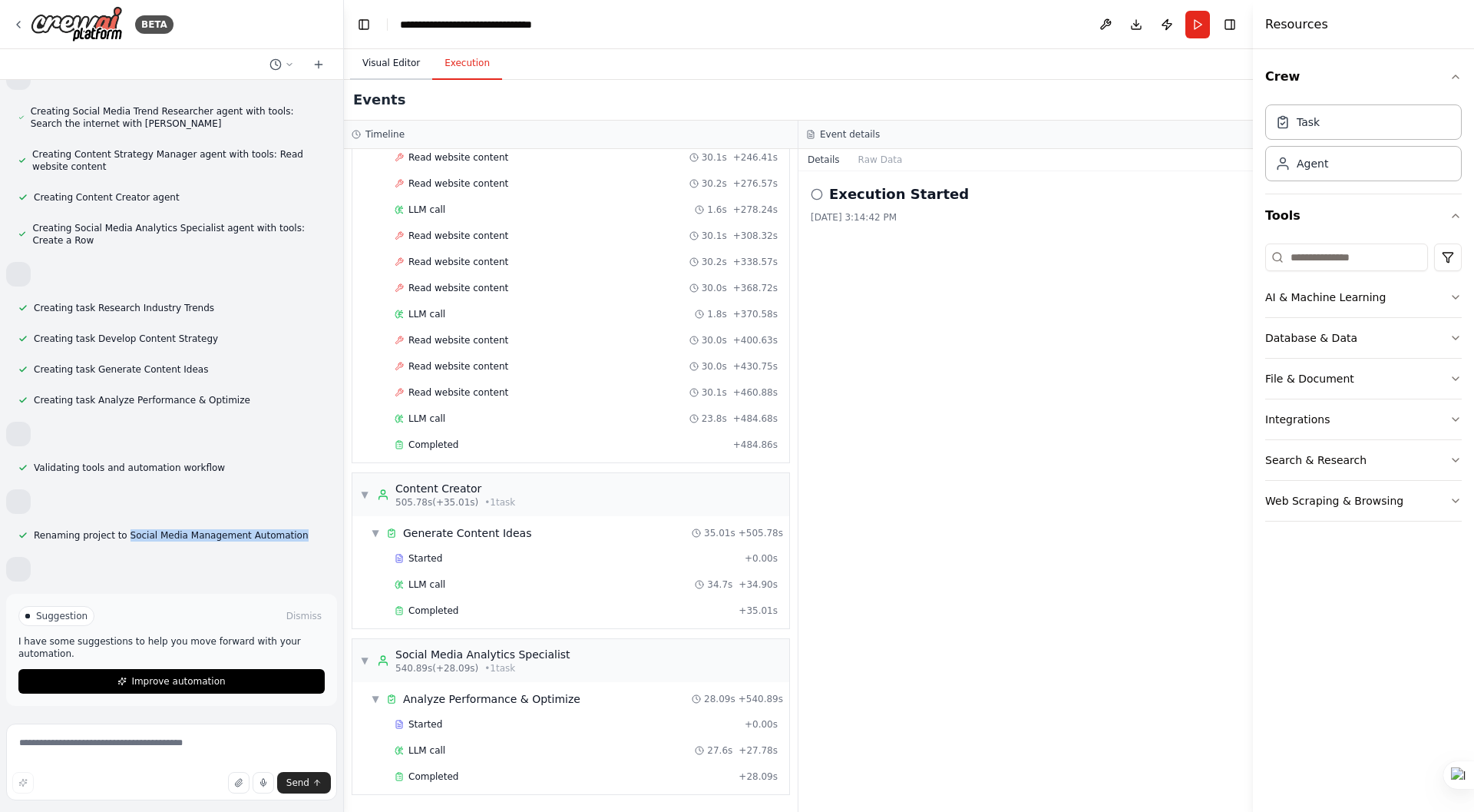
click at [391, 71] on button "Visual Editor" at bounding box center [391, 63] width 82 height 32
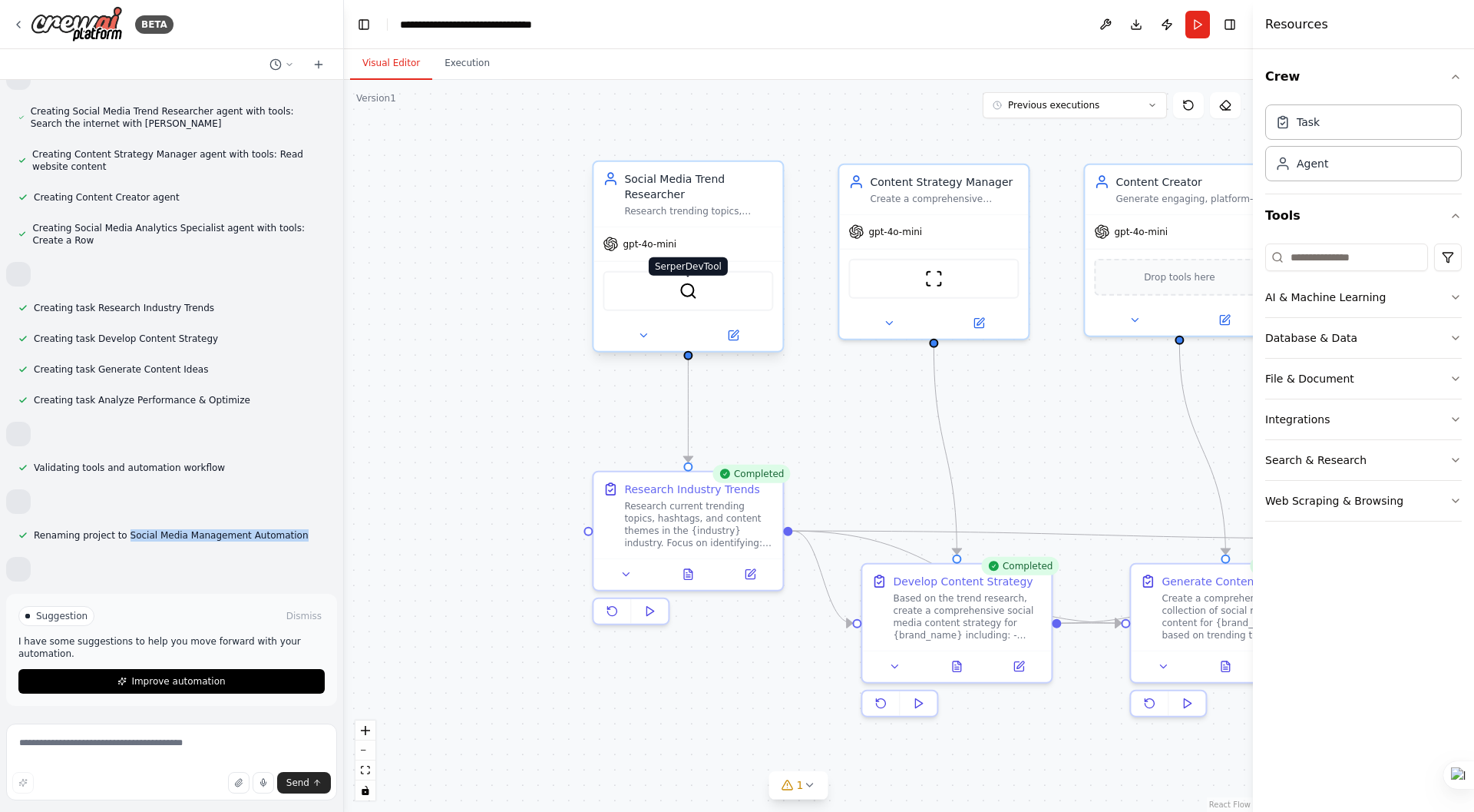
click at [691, 282] on img at bounding box center [687, 290] width 18 height 18
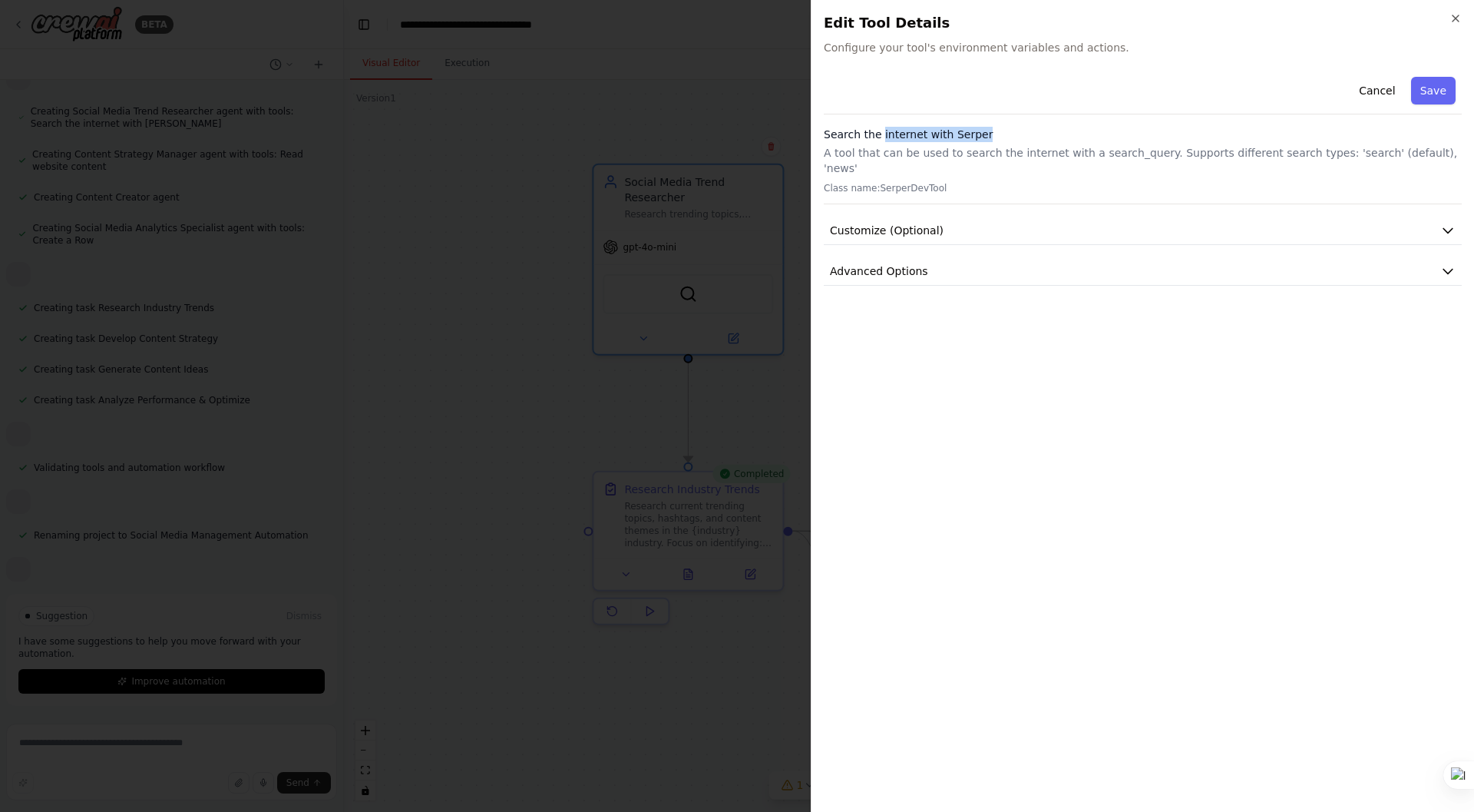
drag, startPoint x: 880, startPoint y: 135, endPoint x: 994, endPoint y: 135, distance: 114.0
click at [994, 135] on h3 "Search the internet with Serper" at bounding box center [1142, 135] width 638 height 15
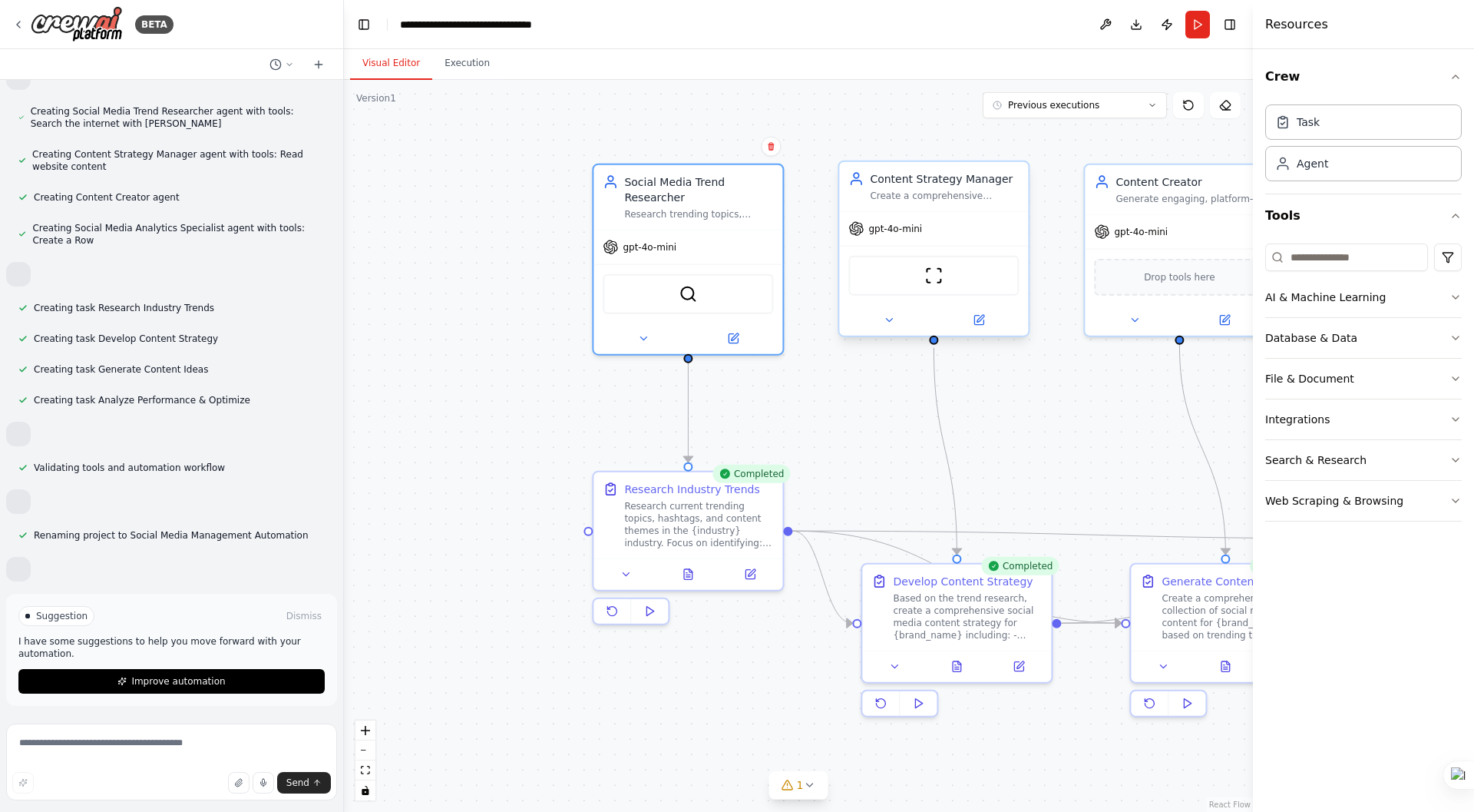
click at [936, 288] on div "ScrapeWebsiteTool" at bounding box center [934, 275] width 170 height 40
click at [936, 277] on img at bounding box center [933, 275] width 18 height 18
click at [1176, 285] on div "Drop tools here" at bounding box center [1180, 274] width 170 height 37
click at [541, 138] on div ".deletable-edge-delete-btn { width: 20px; height: 20px; border: 0px solid #ffff…" at bounding box center [797, 446] width 909 height 732
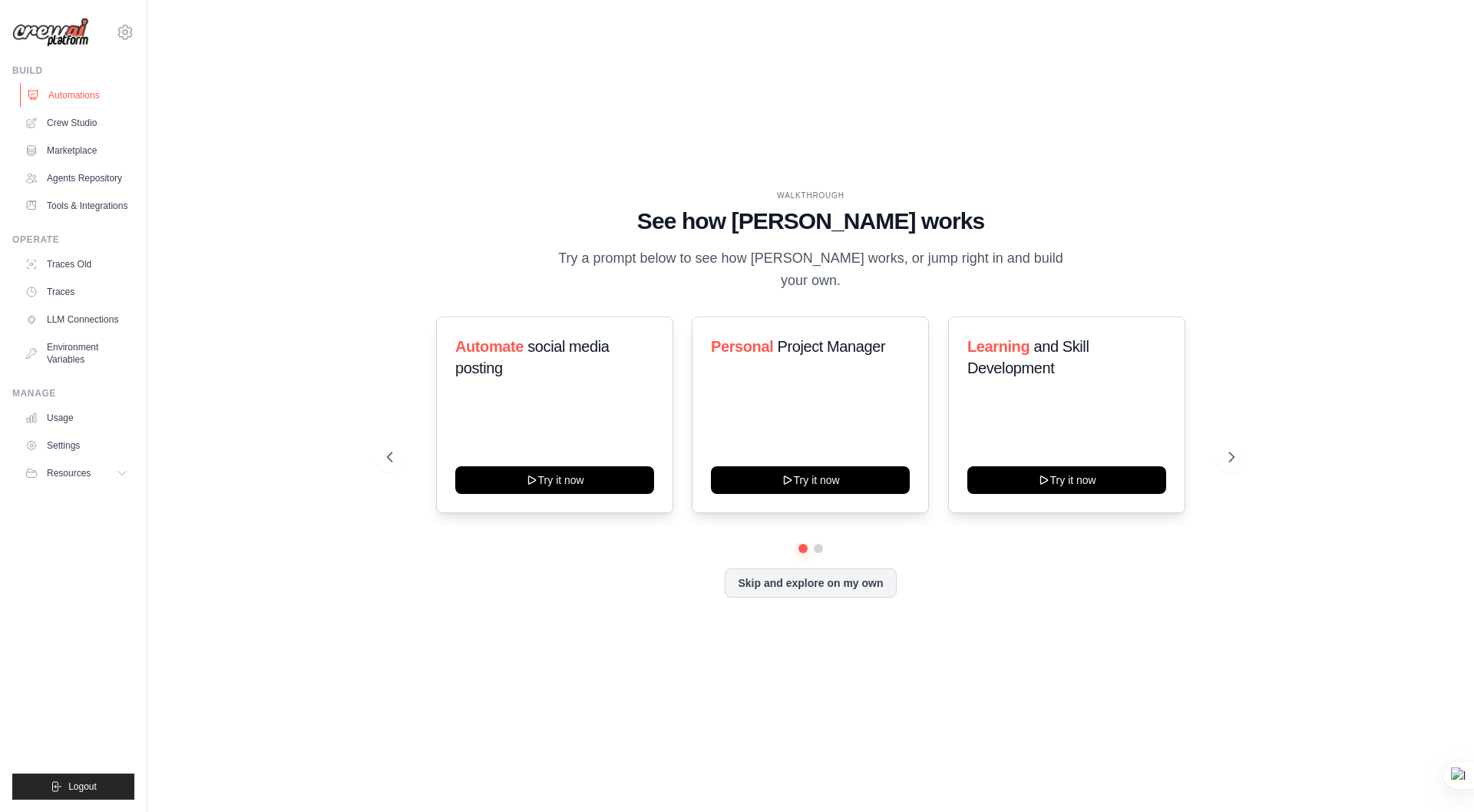
click at [82, 89] on link "Automations" at bounding box center [78, 95] width 116 height 24
click at [130, 30] on icon at bounding box center [125, 31] width 14 height 13
click at [252, 291] on div "WALKTHROUGH See how CrewAI works Try a prompt below to see how CrewAI works, or…" at bounding box center [811, 406] width 1278 height 781
click at [65, 417] on link "Usage" at bounding box center [78, 417] width 116 height 24
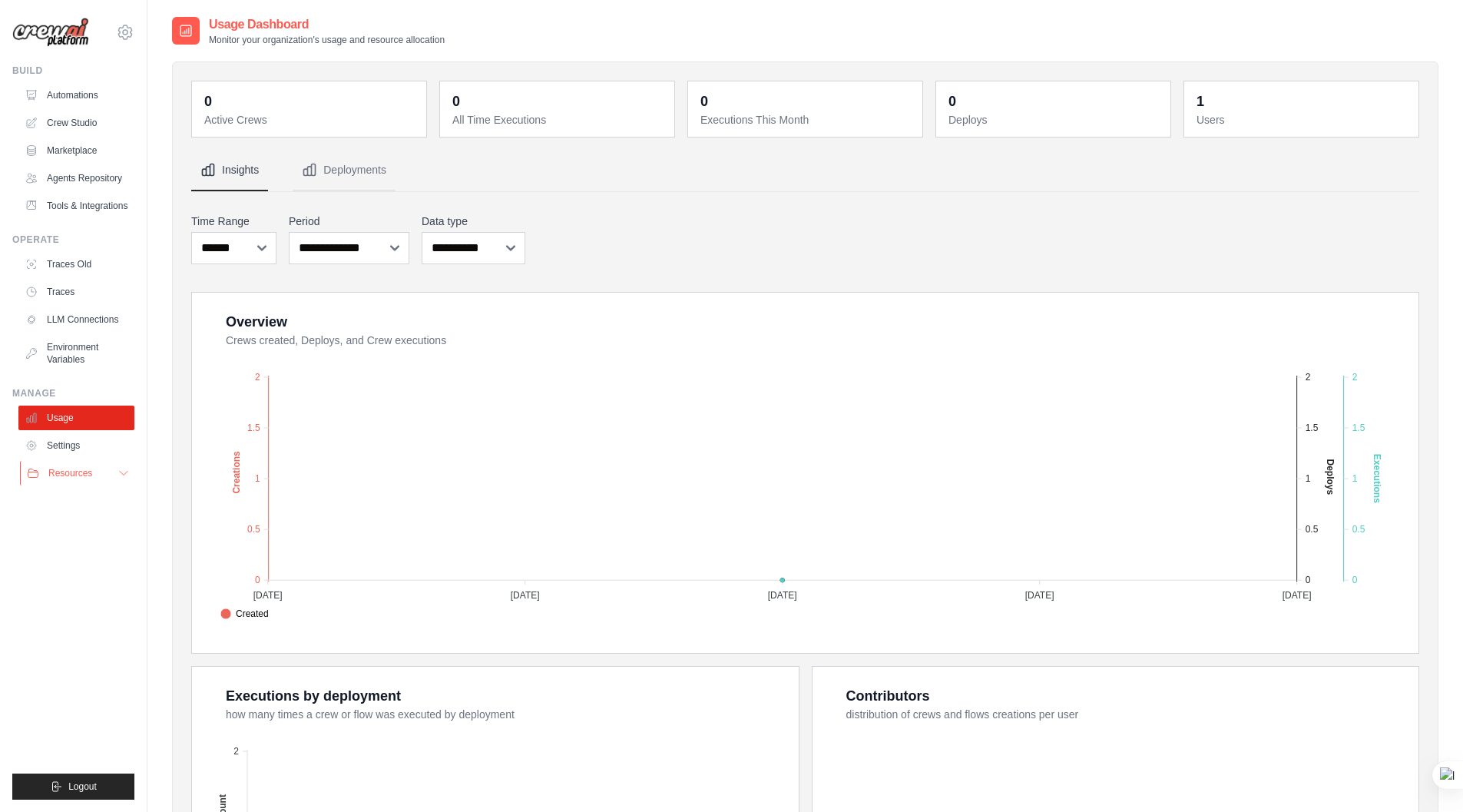
click at [80, 470] on span "Resources" at bounding box center [70, 472] width 44 height 13
click at [76, 204] on link "Tools & Integrations" at bounding box center [78, 205] width 116 height 24
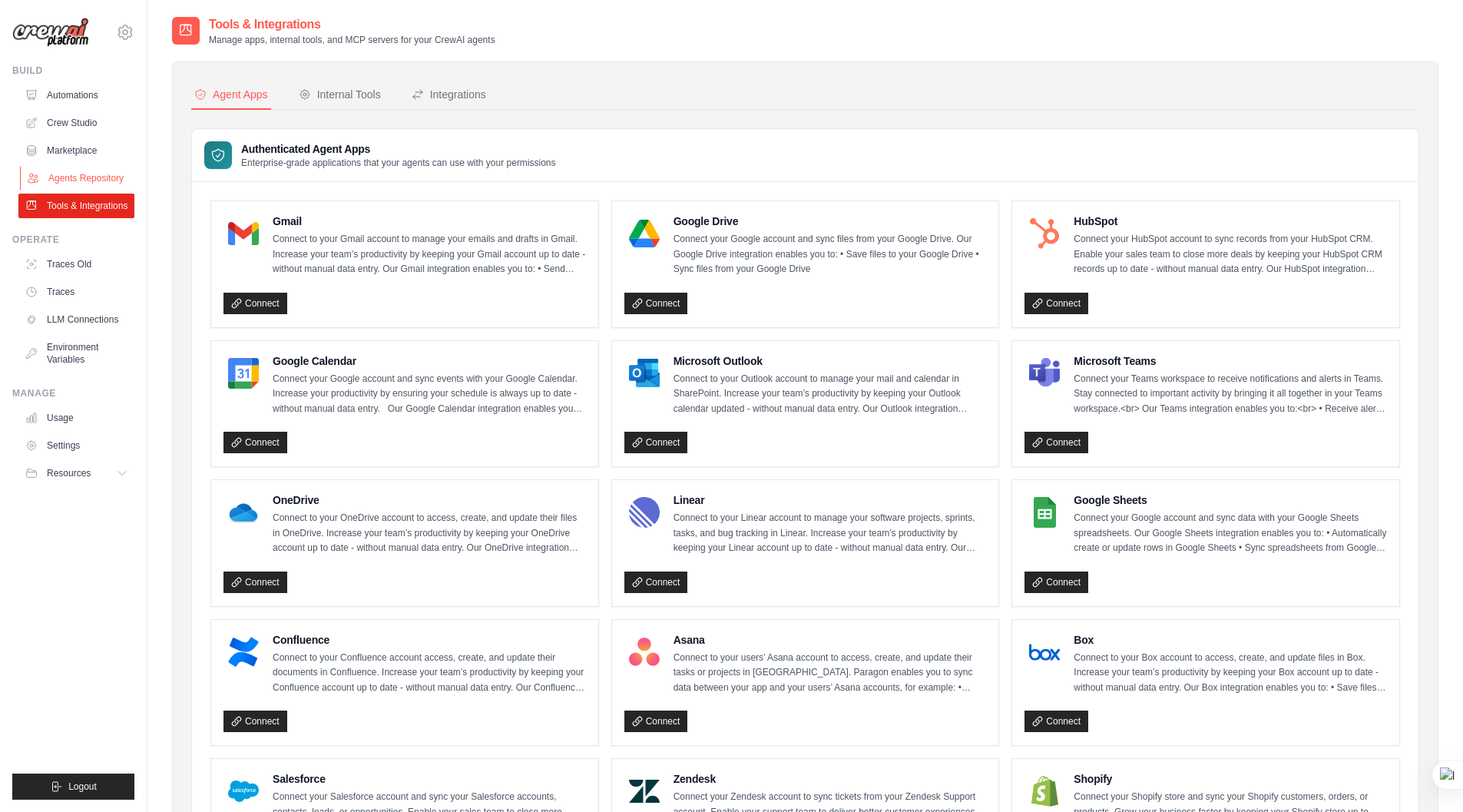
click at [75, 179] on link "Agents Repository" at bounding box center [78, 177] width 116 height 24
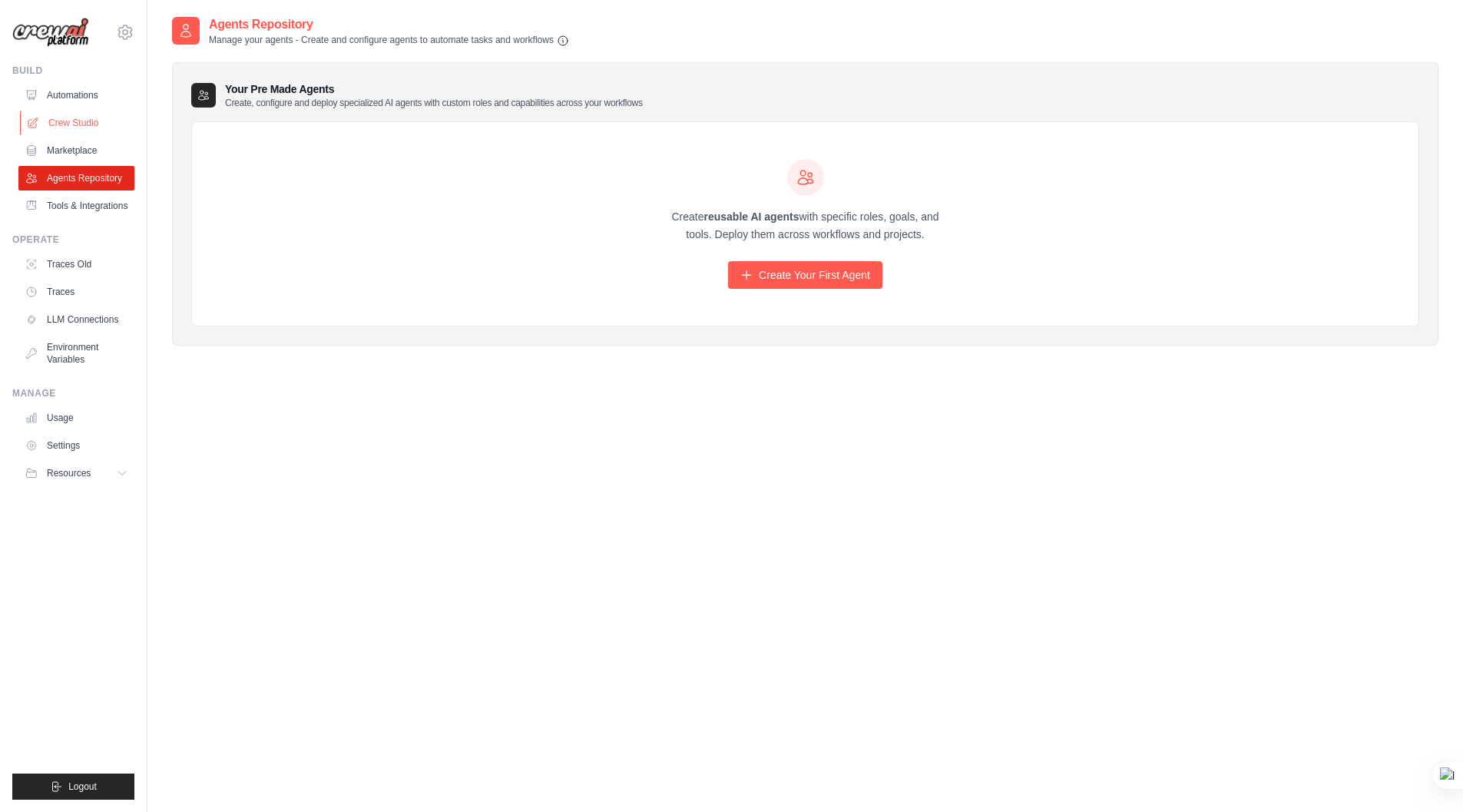
click at [73, 125] on link "Crew Studio" at bounding box center [78, 122] width 116 height 24
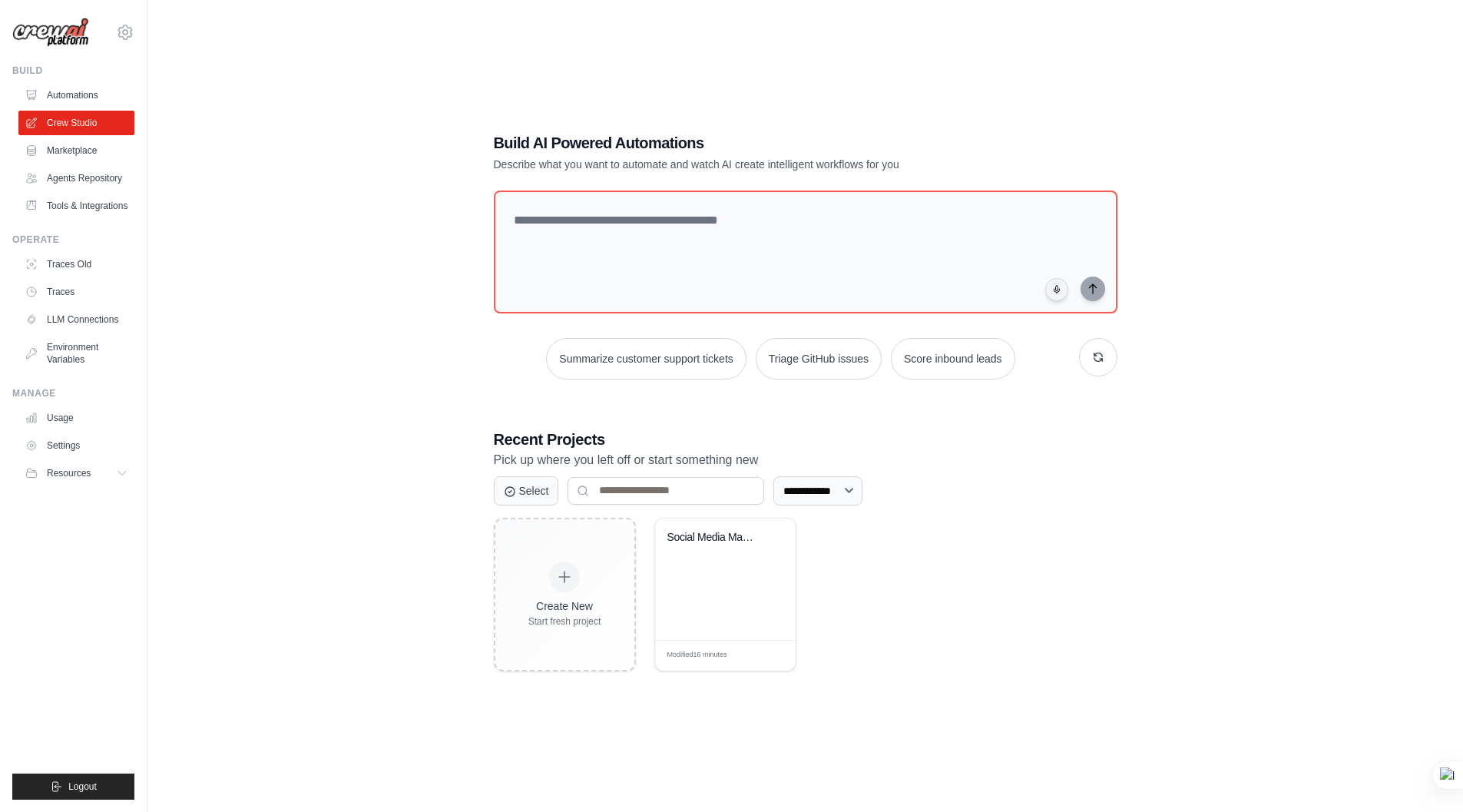
scroll to position [31, 0]
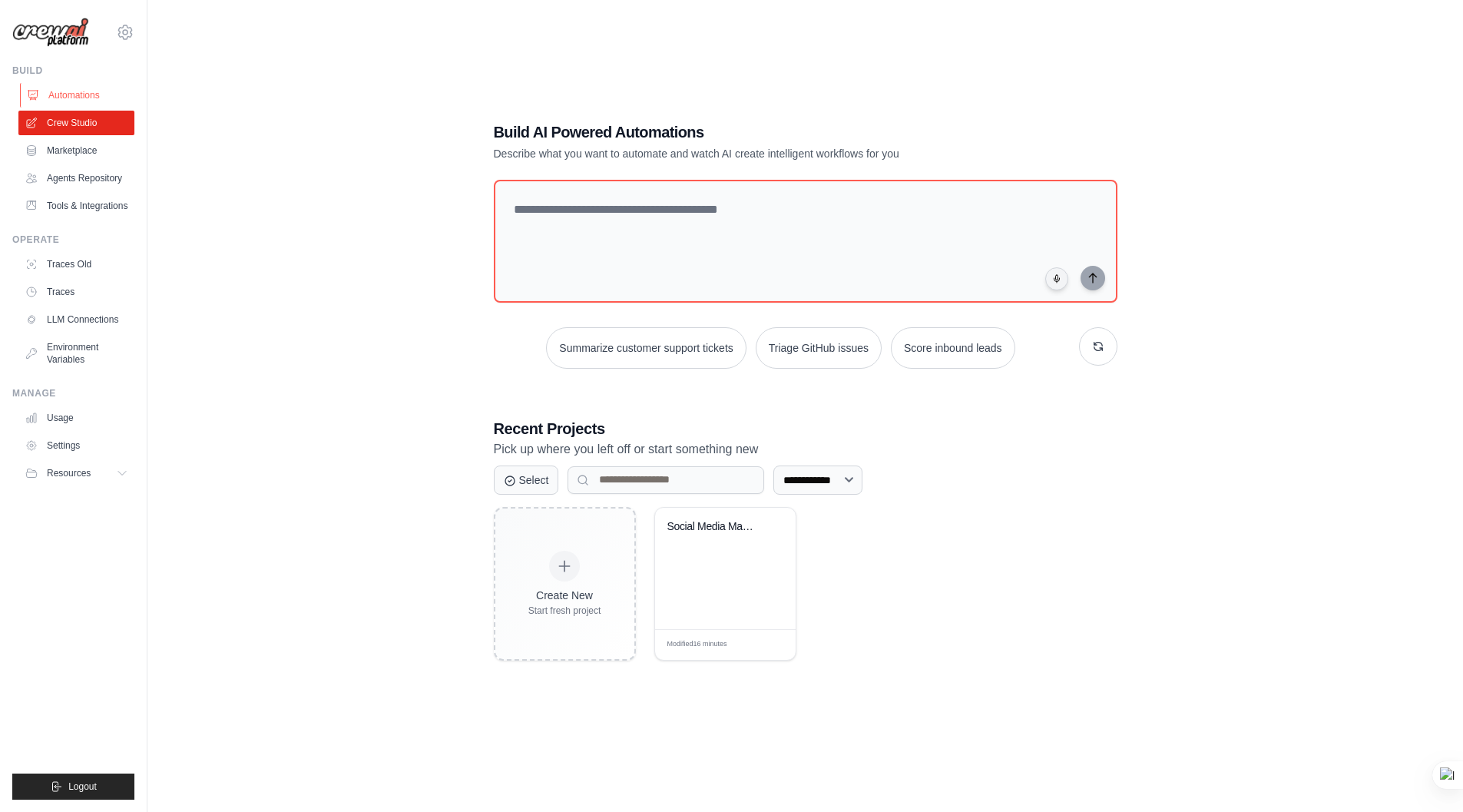
click at [62, 90] on link "Automations" at bounding box center [78, 95] width 116 height 24
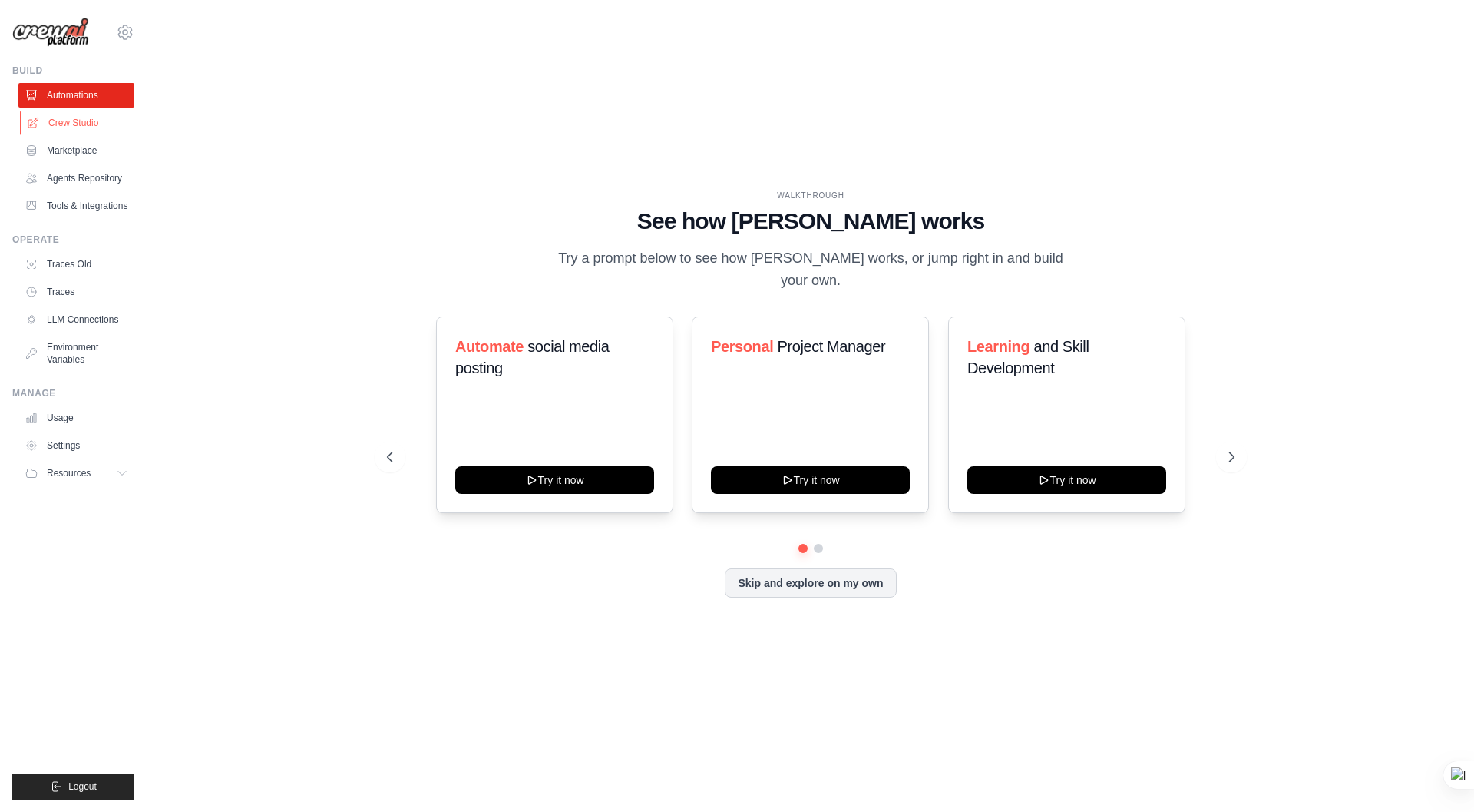
click at [65, 126] on link "Crew Studio" at bounding box center [78, 122] width 116 height 24
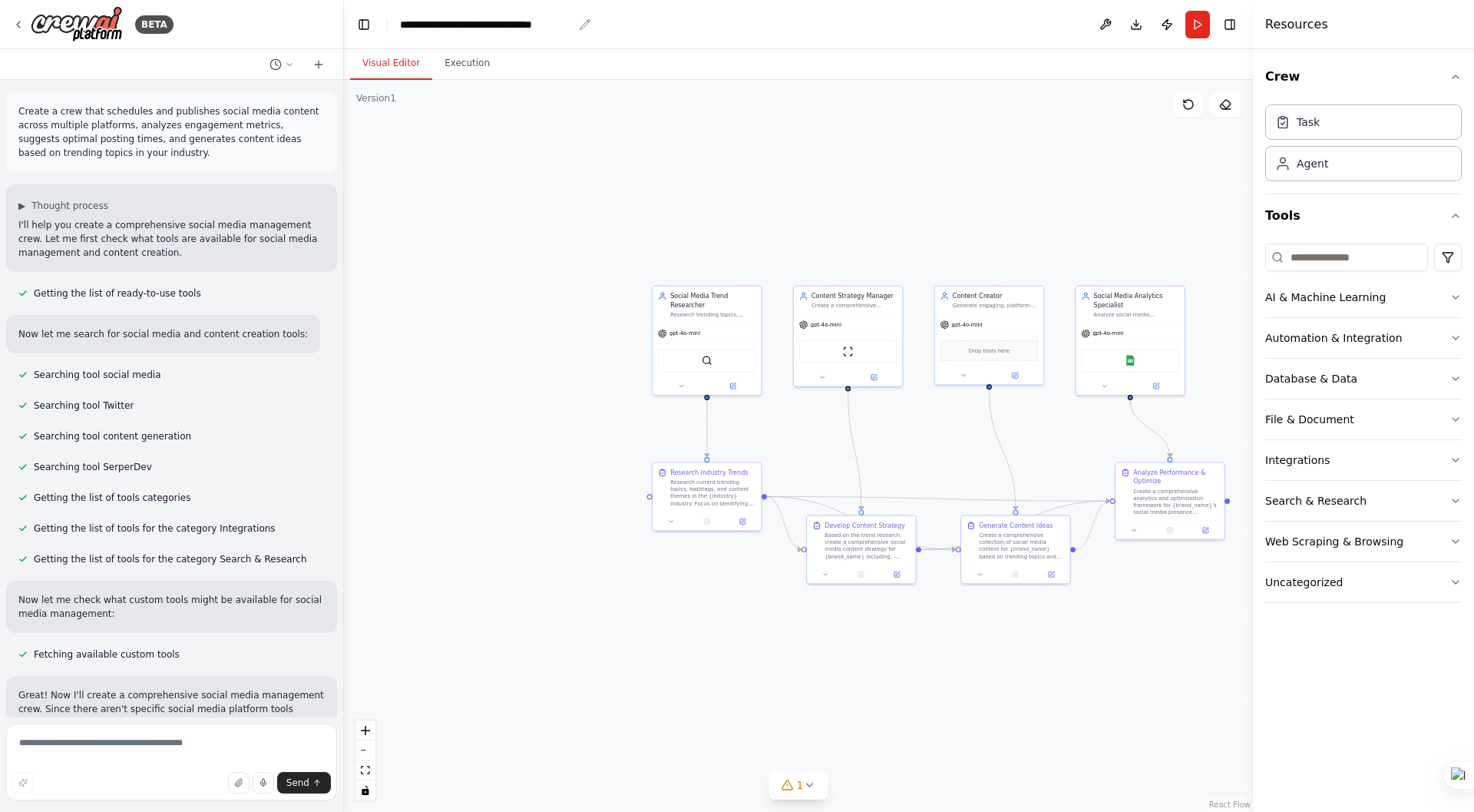
click at [586, 23] on icon "breadcrumb" at bounding box center [585, 24] width 13 height 13
click at [583, 22] on icon "breadcrumb" at bounding box center [585, 24] width 13 height 13
drag, startPoint x: 402, startPoint y: 20, endPoint x: 580, endPoint y: 17, distance: 178.0
click at [580, 17] on div "**********" at bounding box center [496, 24] width 192 height 15
copy div "**********"
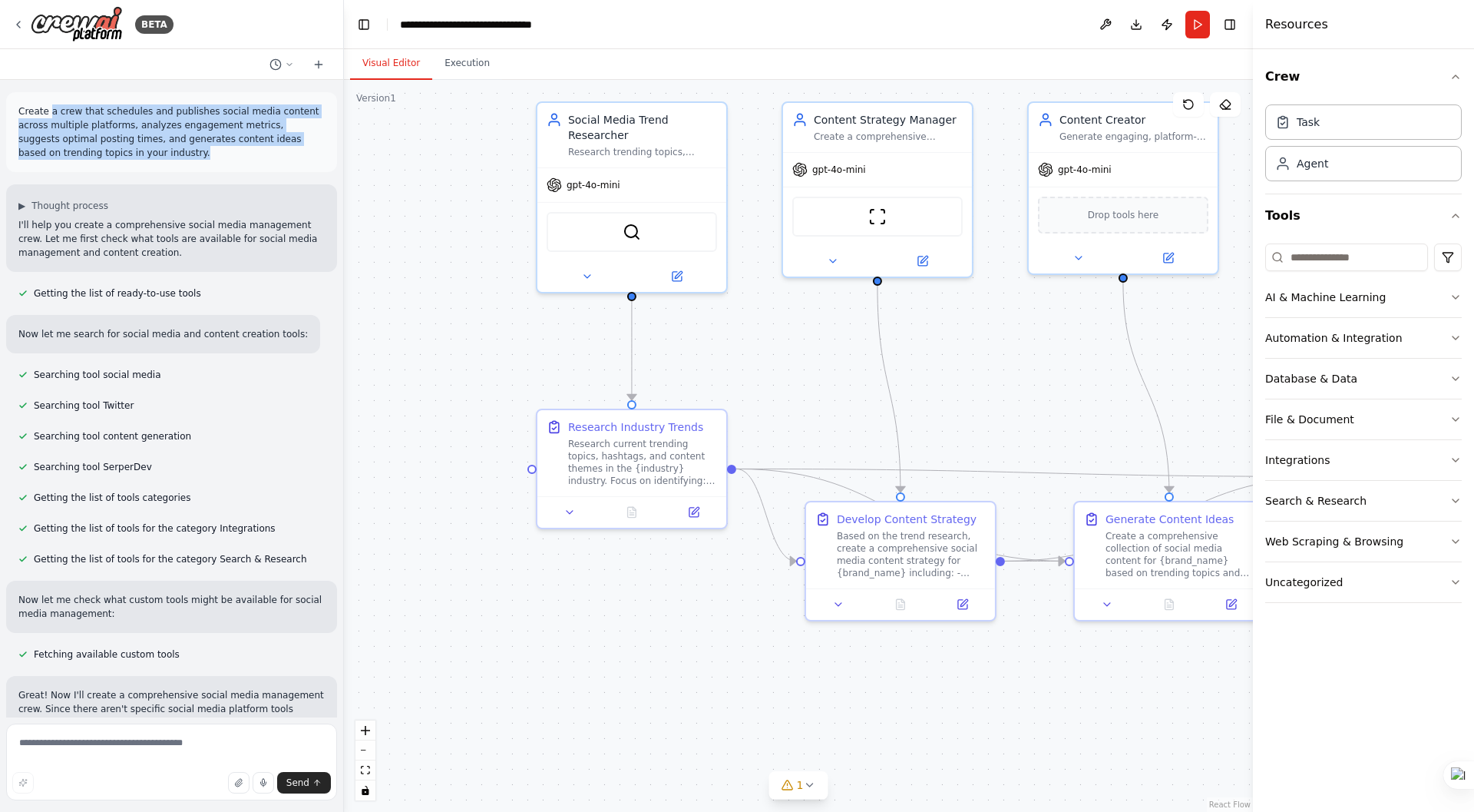
drag, startPoint x: 50, startPoint y: 111, endPoint x: 133, endPoint y: 156, distance: 94.4
click at [133, 156] on p "Create a crew that schedules and publishes social media content across multiple…" at bounding box center [171, 132] width 307 height 55
drag, startPoint x: 133, startPoint y: 156, endPoint x: 79, endPoint y: 117, distance: 66.6
copy p "a crew that schedules and publishes social media content across multiple platfo…"
